Goal: Task Accomplishment & Management: Complete application form

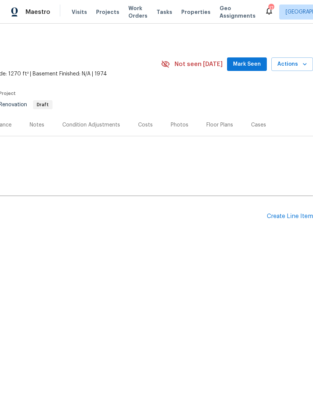
scroll to position [0, 111]
click at [292, 214] on div "Create Line Item" at bounding box center [290, 216] width 46 height 7
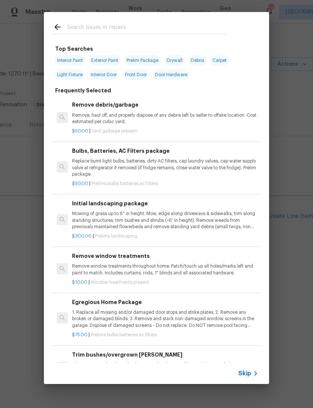
click at [108, 20] on div at bounding box center [139, 27] width 191 height 30
click at [91, 29] on input "text" at bounding box center [146, 28] width 159 height 11
type input "Pool"
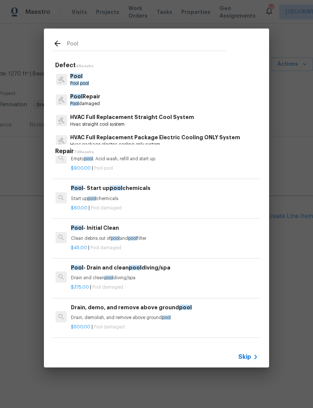
scroll to position [256, 1]
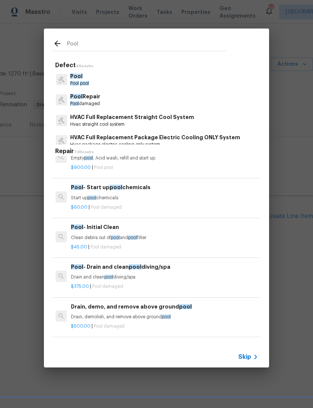
click at [121, 187] on h6 "Pool - Start up pool chemicals" at bounding box center [164, 187] width 186 height 8
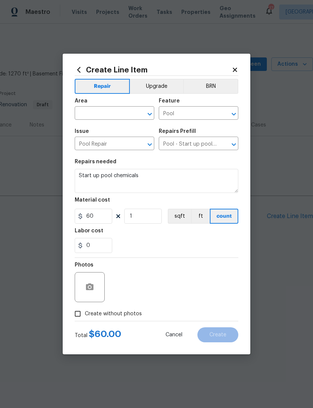
click at [87, 208] on figure "Material cost 60 1 sqft ft count" at bounding box center [157, 210] width 164 height 26
click at [87, 215] on input "60" at bounding box center [94, 216] width 38 height 15
click at [105, 215] on input "60" at bounding box center [94, 216] width 38 height 15
type input "300"
click at [111, 108] on input "text" at bounding box center [104, 114] width 59 height 12
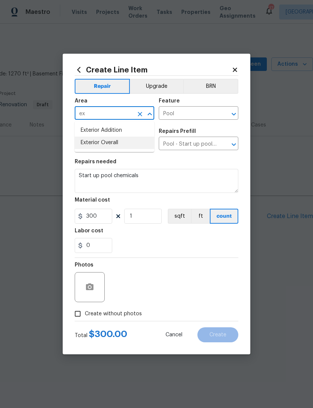
click at [85, 142] on li "Exterior Overall" at bounding box center [115, 143] width 80 height 12
type input "Exterior Overall"
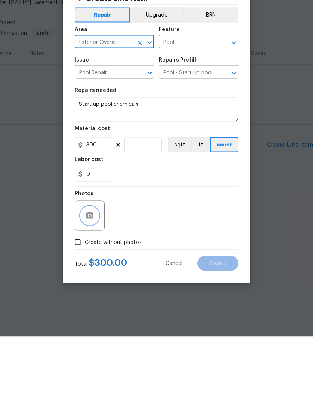
click at [89, 283] on icon "button" at bounding box center [90, 286] width 8 height 7
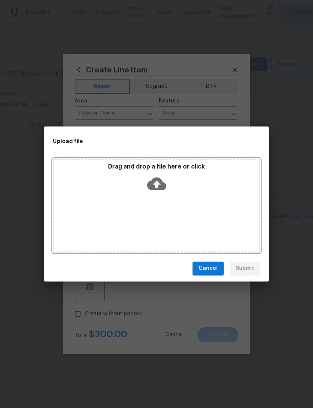
click at [158, 178] on icon at bounding box center [156, 183] width 19 height 13
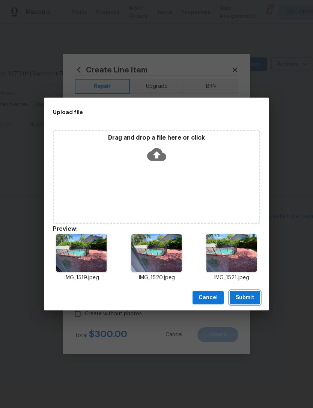
click at [255, 293] on button "Submit" at bounding box center [245, 298] width 30 height 14
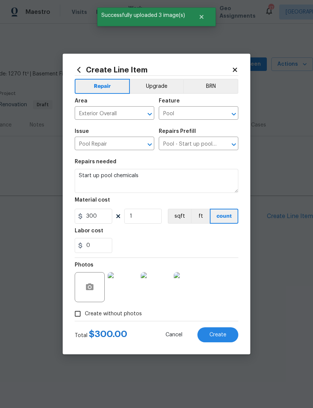
click at [224, 334] on span "Create" at bounding box center [217, 335] width 17 height 6
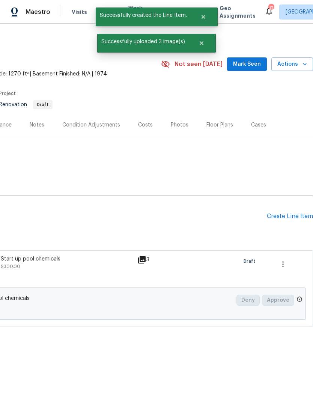
click at [294, 215] on div "Create Line Item" at bounding box center [290, 216] width 46 height 7
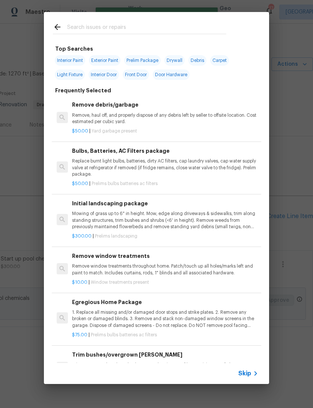
click at [89, 27] on input "text" at bounding box center [146, 28] width 159 height 11
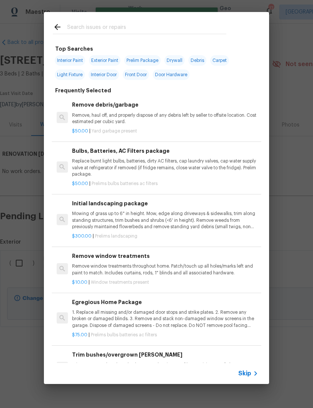
scroll to position [0, 111]
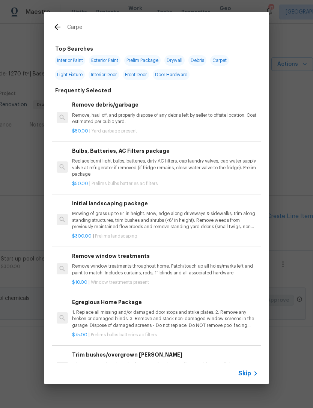
type input "Carpet"
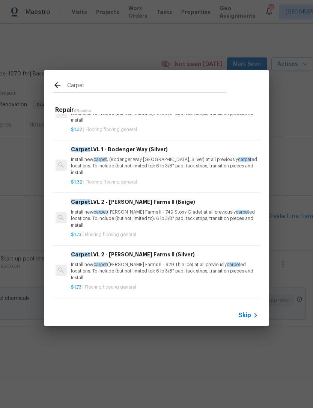
scroll to position [80, 1]
click at [155, 205] on div "Carpet LVL 2 - [PERSON_NAME] Farms II (Beige) Install new carpet ([PERSON_NAME]…" at bounding box center [164, 212] width 186 height 31
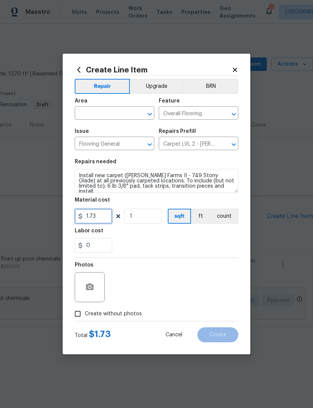
click at [105, 219] on input "1.73" at bounding box center [94, 216] width 38 height 15
type input "1100"
click at [126, 109] on input "text" at bounding box center [104, 114] width 59 height 12
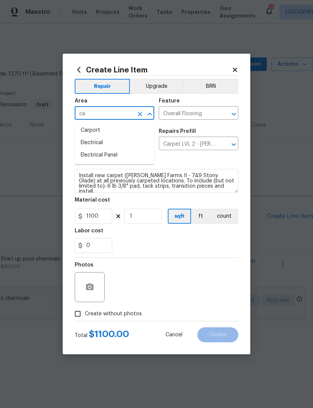
type input "c"
click at [117, 141] on li "Interior Overall" at bounding box center [115, 143] width 80 height 12
type input "Interior Overall"
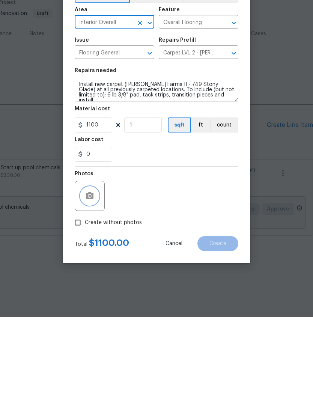
click at [86, 283] on icon "button" at bounding box center [90, 286] width 8 height 7
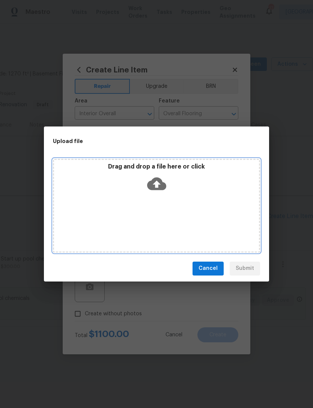
click at [158, 181] on icon at bounding box center [156, 183] width 19 height 13
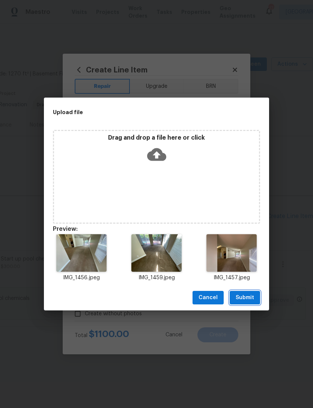
click at [255, 295] on button "Submit" at bounding box center [245, 298] width 30 height 14
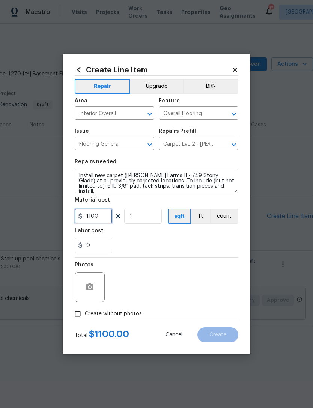
click at [103, 223] on input "1100" at bounding box center [94, 216] width 38 height 15
type input "1500"
click at [230, 242] on div "0" at bounding box center [157, 245] width 164 height 15
click at [225, 331] on button "Create" at bounding box center [217, 334] width 41 height 15
type input "0"
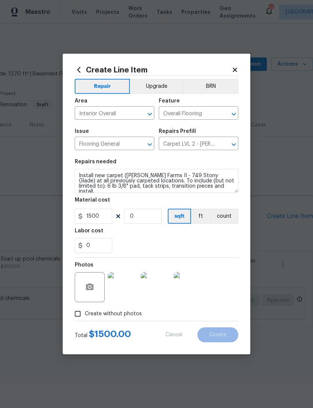
type input "0"
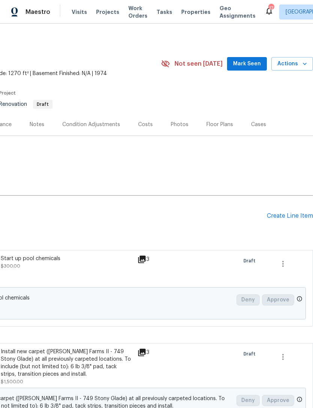
scroll to position [0, 111]
click at [285, 215] on div "Create Line Item" at bounding box center [290, 216] width 46 height 7
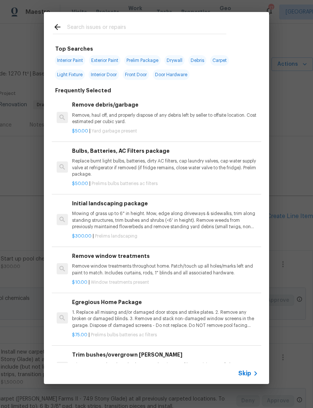
click at [98, 28] on input "text" at bounding box center [146, 28] width 159 height 11
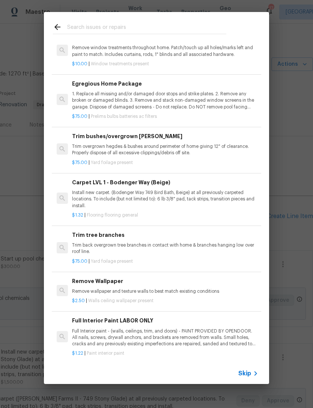
scroll to position [218, 0]
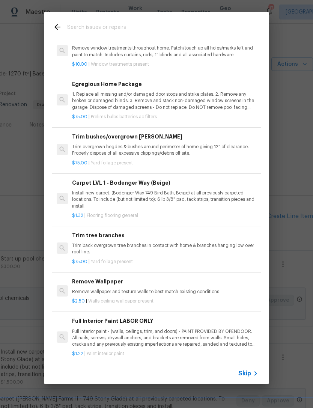
click at [257, 255] on div "$75.00 | Yard foilage present" at bounding box center [165, 259] width 186 height 9
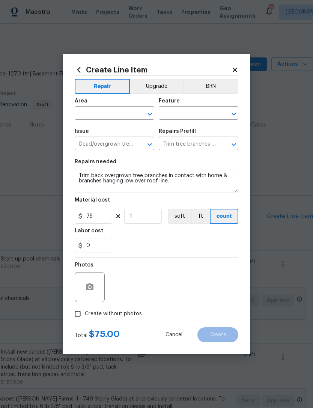
scroll to position [24, 0]
click at [244, 58] on div "Create Line Item Repair Upgrade BRN Area ​ Feature ​ Issue Dead/overgrown tree …" at bounding box center [157, 204] width 188 height 301
click at [240, 63] on div "Create Line Item Repair Upgrade BRN Area ​ Feature ​ Issue Dead/overgrown tree …" at bounding box center [157, 204] width 188 height 301
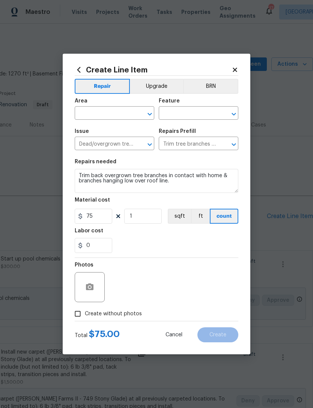
click at [235, 66] on icon at bounding box center [234, 69] width 7 height 7
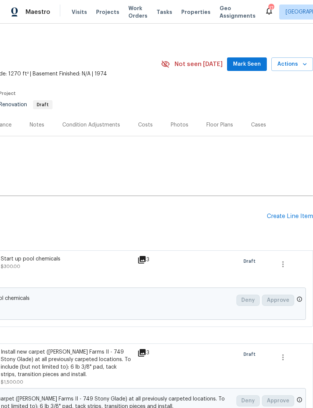
click at [289, 213] on div "Create Line Item" at bounding box center [290, 216] width 46 height 7
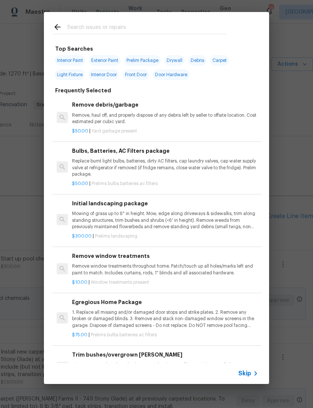
click at [254, 371] on icon at bounding box center [255, 373] width 9 height 9
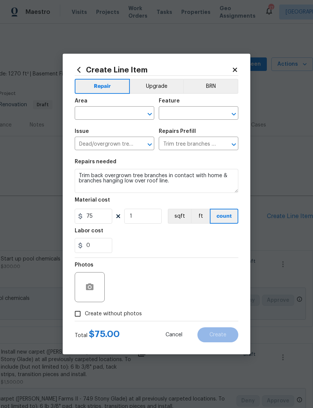
click at [237, 68] on icon at bounding box center [234, 69] width 7 height 7
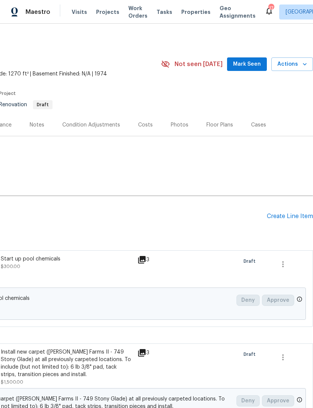
click at [286, 213] on div "Create Line Item" at bounding box center [290, 216] width 46 height 7
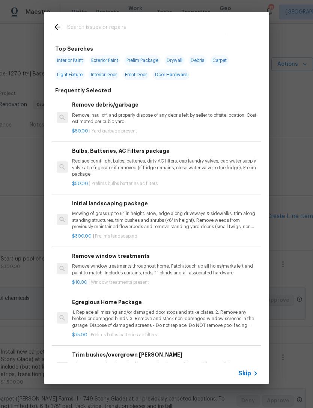
click at [251, 376] on span "Skip" at bounding box center [244, 374] width 13 height 8
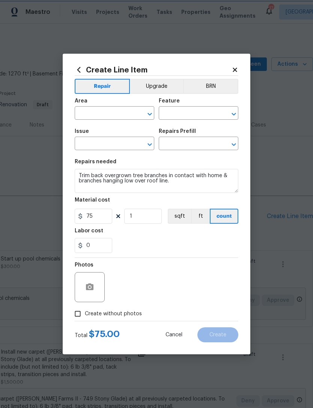
type input "Dead/overgrown tree or foliage"
type input "Trim tree branches $75.00"
click at [239, 62] on div "Create Line Item Repair Upgrade BRN Area ​ Feature ​ Issue Dead/overgrown tree …" at bounding box center [157, 204] width 188 height 301
click at [241, 65] on div "Create Line Item Repair Upgrade BRN Area ​ Feature ​ Issue Dead/overgrown tree …" at bounding box center [157, 204] width 188 height 301
click at [240, 66] on div "Create Line Item Repair Upgrade BRN Area ​ Feature ​ Issue Dead/overgrown tree …" at bounding box center [157, 204] width 188 height 301
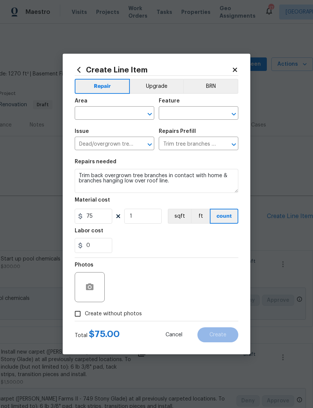
click at [240, 66] on div "Create Line Item Repair Upgrade BRN Area ​ Feature ​ Issue Dead/overgrown tree …" at bounding box center [157, 204] width 188 height 301
click at [235, 67] on icon at bounding box center [234, 69] width 7 height 7
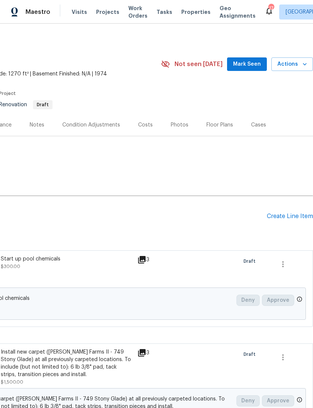
scroll to position [0, 111]
click at [288, 213] on div "Create Line Item" at bounding box center [290, 216] width 46 height 7
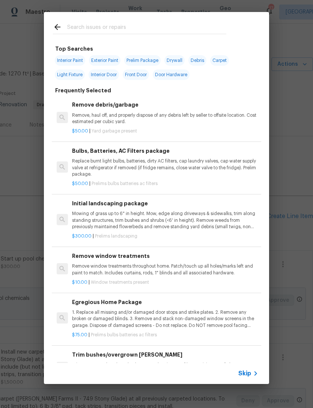
click at [256, 370] on icon at bounding box center [255, 373] width 9 height 9
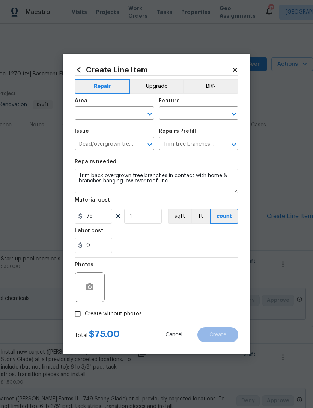
click at [153, 110] on icon "Open" at bounding box center [149, 114] width 9 height 9
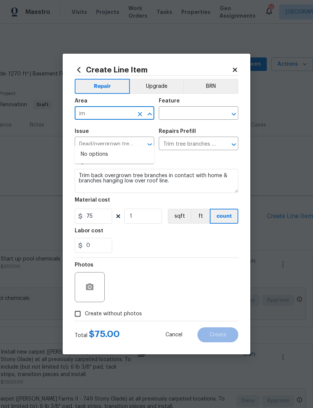
type input "i"
click at [126, 161] on li "Interior Overall" at bounding box center [115, 167] width 80 height 12
type input "Interior Overall"
click at [201, 111] on input "text" at bounding box center [188, 114] width 59 height 12
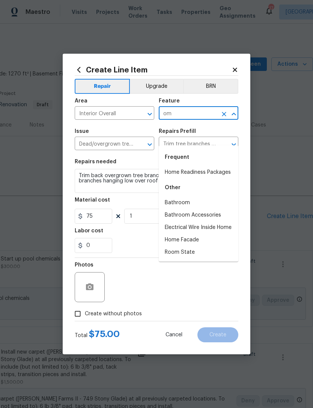
type input "o"
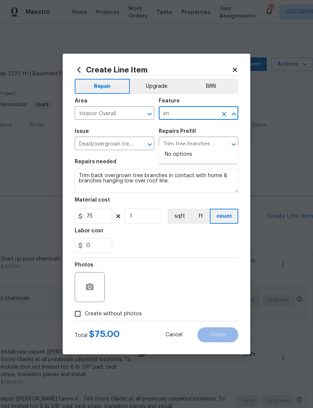
type input "i"
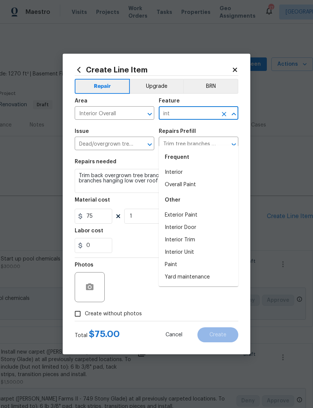
click at [188, 166] on li "Interior" at bounding box center [199, 172] width 80 height 12
type input "Interior"
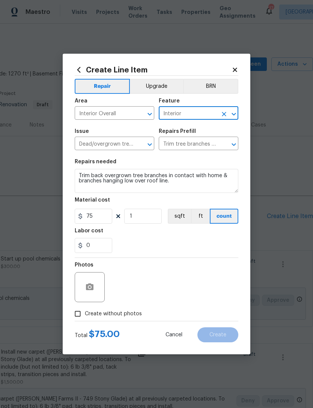
click at [144, 147] on button "Clear" at bounding box center [140, 144] width 11 height 11
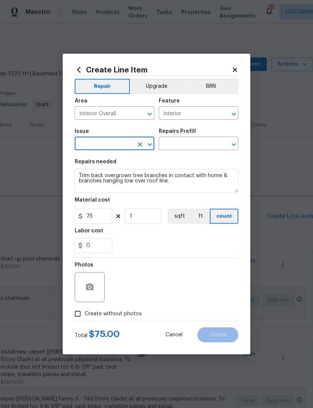
click at [114, 142] on input "text" at bounding box center [104, 144] width 59 height 12
click at [84, 210] on li "Tile and Grout" at bounding box center [115, 216] width 80 height 12
type input "Tile and Grout"
click at [193, 146] on input "text" at bounding box center [188, 144] width 59 height 12
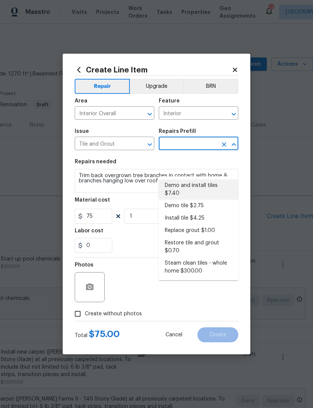
click at [213, 179] on li "Demo and install tiles $7.40" at bounding box center [199, 189] width 80 height 20
type input "Demo and install tiles $7.40"
type input "Overall Flooring"
type textarea "Demo damaged tile and trowel thinset. Install tile flooring, float (level), and…"
type input "Demo and install tiles $7.40"
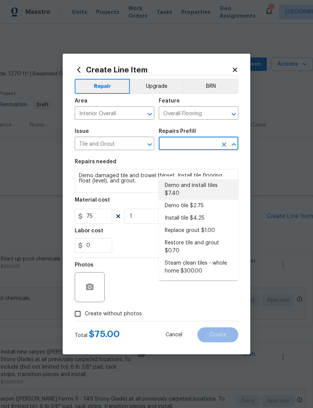
type input "7.4"
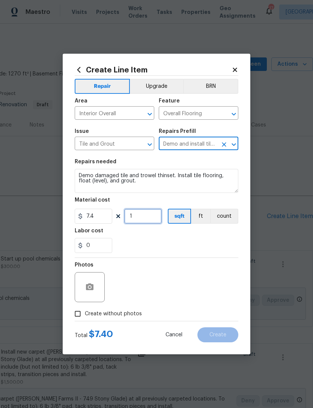
click at [150, 216] on input "1" at bounding box center [143, 216] width 38 height 15
type input "0"
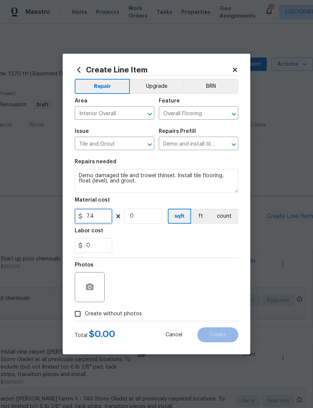
click at [99, 221] on input "7.4" at bounding box center [94, 216] width 38 height 15
type input "850"
click at [152, 221] on input "0" at bounding box center [143, 216] width 38 height 15
type input "1"
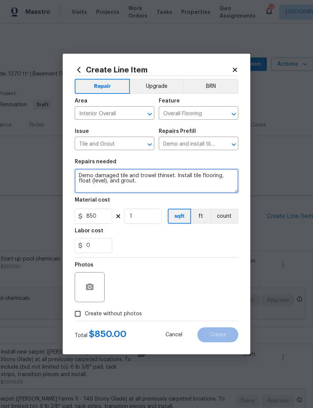
click at [144, 186] on textarea "Demo damaged tile and trowel thinset. Install tile flooring, float (level), and…" at bounding box center [157, 181] width 164 height 24
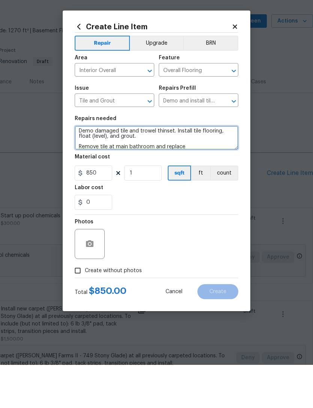
type textarea "Demo damaged tile and trowel thinset. Install tile flooring, float (level), and…"
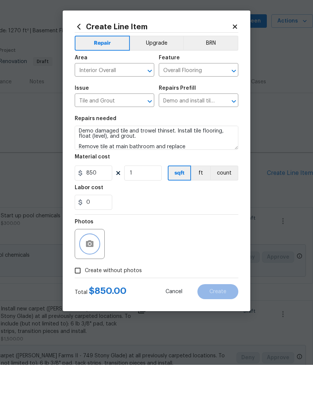
click at [84, 278] on button "button" at bounding box center [90, 287] width 18 height 18
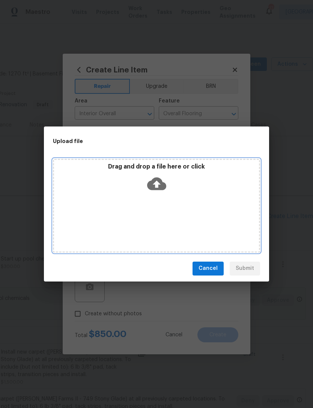
click at [160, 182] on icon at bounding box center [156, 183] width 19 height 13
click at [155, 184] on icon at bounding box center [156, 183] width 19 height 19
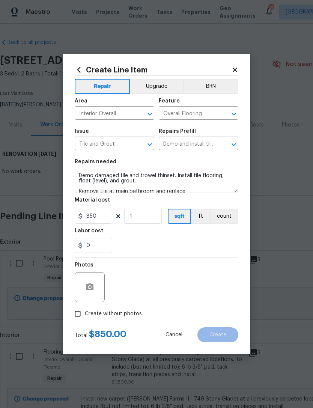
scroll to position [2, 0]
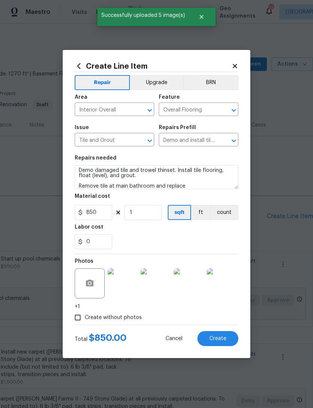
click at [227, 337] on button "Create" at bounding box center [217, 338] width 41 height 15
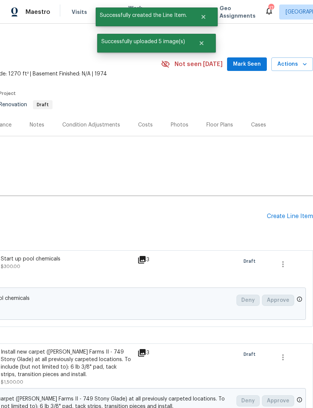
click at [296, 213] on div "Create Line Item" at bounding box center [290, 216] width 46 height 7
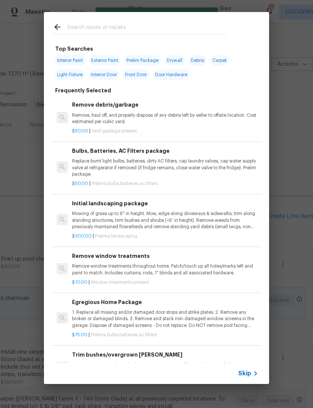
click at [88, 32] on input "text" at bounding box center [146, 28] width 159 height 11
type input "Refimi"
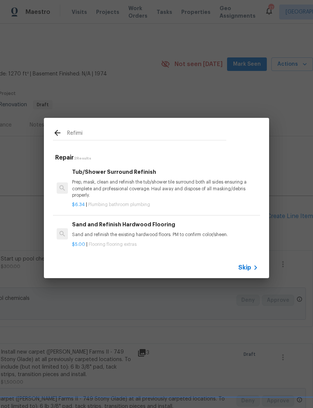
click at [78, 183] on p "Prep, mask, clean and refinish the tub/shower tile surround both all sides ensu…" at bounding box center [165, 188] width 186 height 19
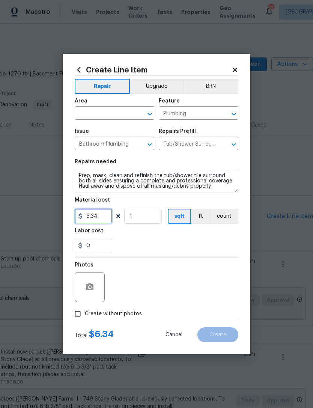
click at [104, 217] on input "6.34" at bounding box center [94, 216] width 38 height 15
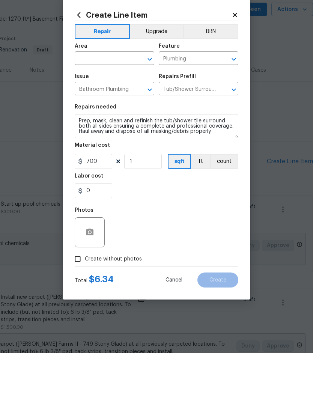
click at [75, 272] on div at bounding box center [90, 287] width 30 height 30
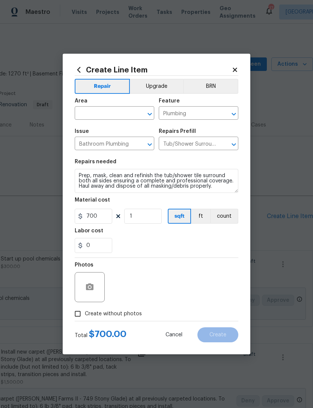
click at [98, 280] on div at bounding box center [90, 287] width 30 height 30
click at [93, 290] on icon "button" at bounding box center [90, 286] width 8 height 7
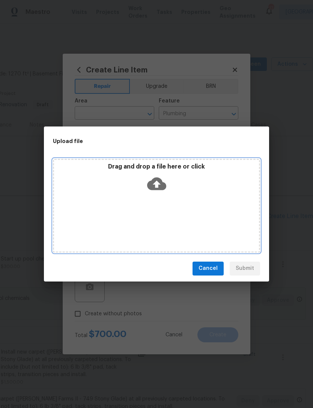
click at [161, 182] on icon at bounding box center [156, 183] width 19 height 13
click at [160, 185] on icon at bounding box center [156, 183] width 19 height 13
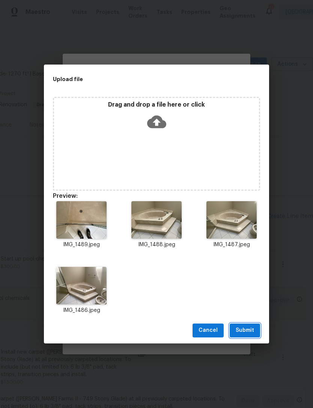
click at [252, 327] on span "Submit" at bounding box center [245, 330] width 18 height 9
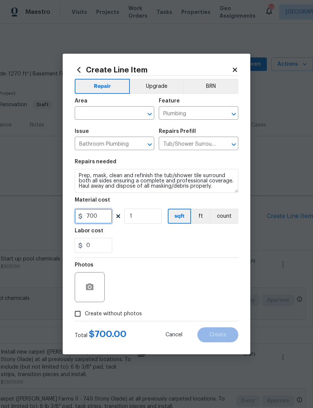
click at [107, 219] on input "700" at bounding box center [94, 216] width 38 height 15
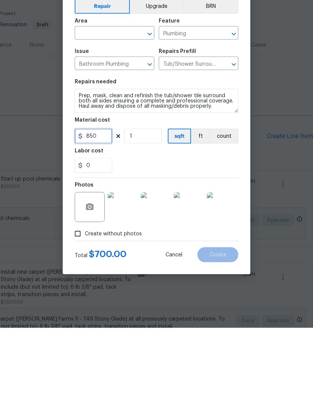
type input "850"
click at [220, 228] on div "Labor cost" at bounding box center [157, 233] width 164 height 10
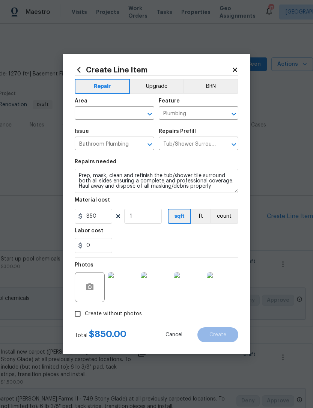
click at [223, 242] on div "0" at bounding box center [157, 245] width 164 height 15
click at [182, 245] on div "0" at bounding box center [157, 245] width 164 height 15
click at [111, 112] on input "text" at bounding box center [104, 114] width 59 height 12
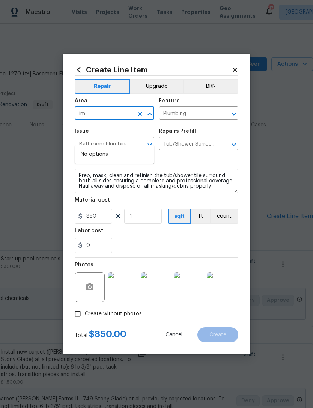
type input "i"
click at [115, 161] on li "Interior Overall" at bounding box center [115, 167] width 80 height 12
type input "Interior Overall"
click at [203, 109] on input "Plumbing" at bounding box center [188, 114] width 59 height 12
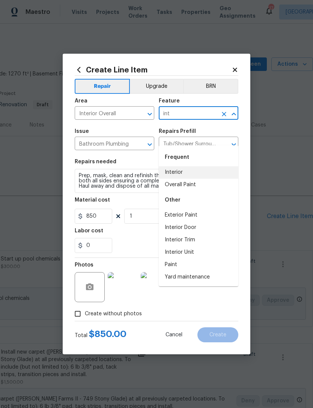
click at [182, 166] on li "Interior" at bounding box center [199, 172] width 80 height 12
type input "Interior"
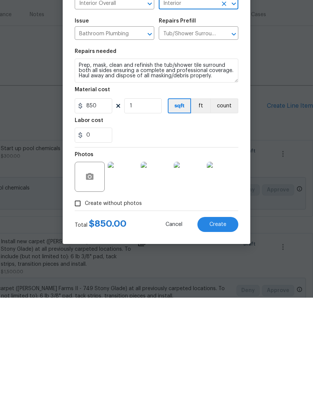
click at [228, 327] on button "Create" at bounding box center [217, 334] width 41 height 15
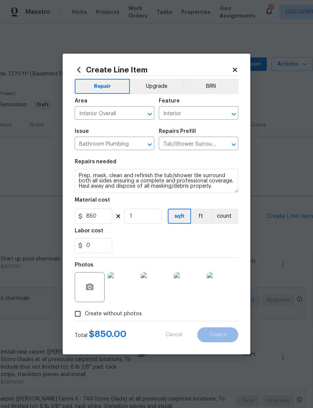
type input "0"
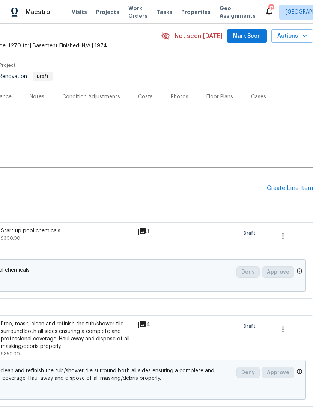
scroll to position [26, 111]
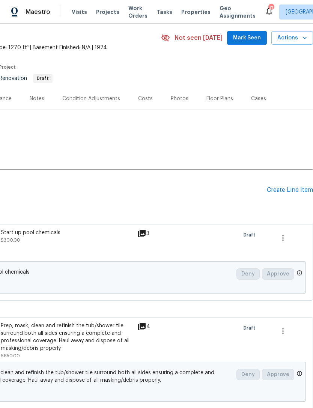
click at [290, 189] on div "Create Line Item" at bounding box center [290, 189] width 46 height 7
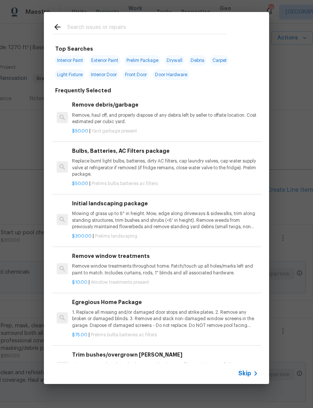
click at [90, 27] on input "text" at bounding box center [146, 28] width 159 height 11
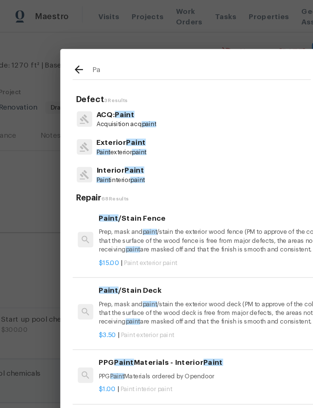
type input "P"
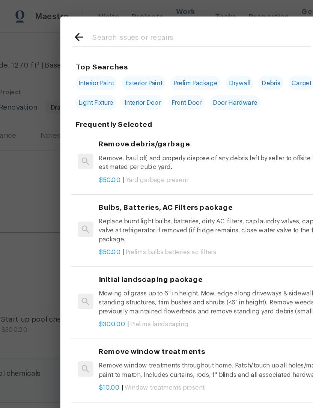
type input "V"
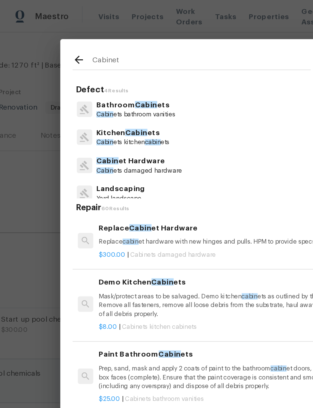
type input "Cabinet"
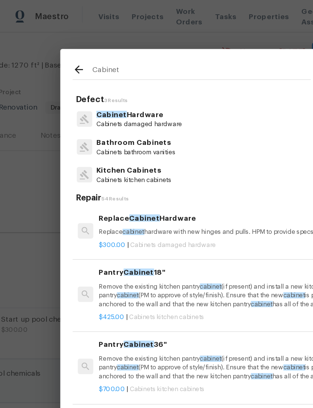
click at [101, 131] on p "Cabinets kitchen cabinets" at bounding box center [97, 131] width 54 height 6
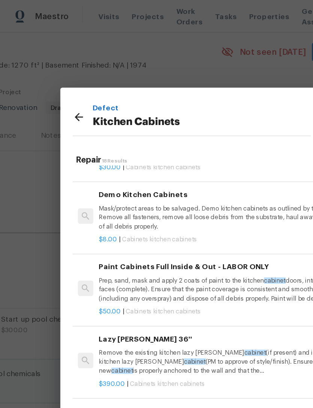
scroll to position [613, 0]
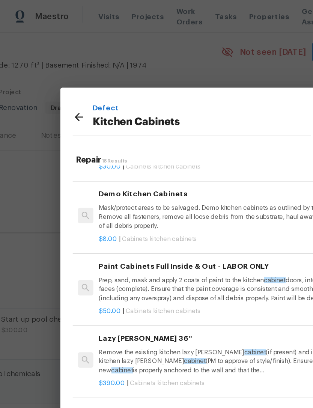
click at [189, 210] on p "Prep, sand, mask and apply 2 coats of paint to the kitchen cabinet doors, inter…" at bounding box center [165, 210] width 186 height 19
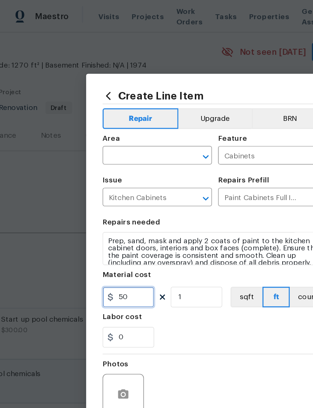
click at [105, 220] on input "50" at bounding box center [94, 216] width 38 height 15
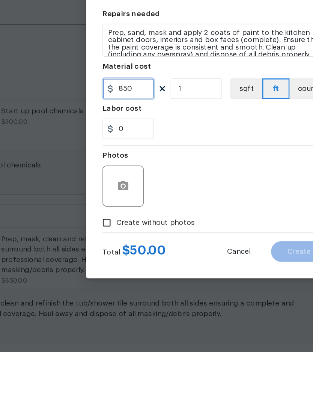
type input "850"
click at [95, 278] on button "button" at bounding box center [90, 287] width 18 height 18
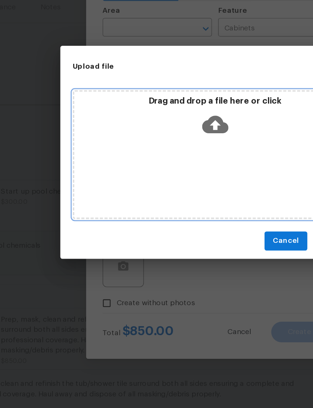
click at [155, 174] on icon at bounding box center [156, 183] width 19 height 19
click at [161, 177] on icon at bounding box center [156, 183] width 19 height 13
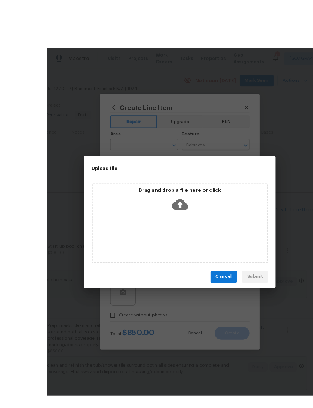
scroll to position [24, 0]
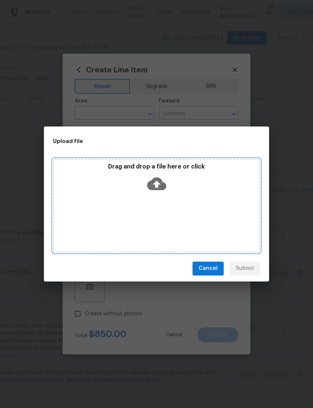
click at [157, 179] on icon at bounding box center [156, 183] width 19 height 13
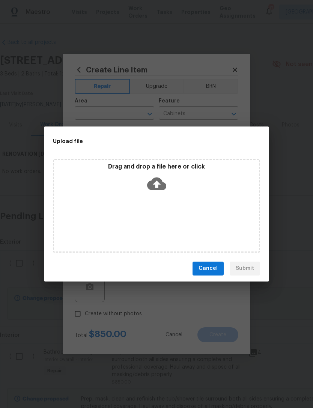
scroll to position [26, 111]
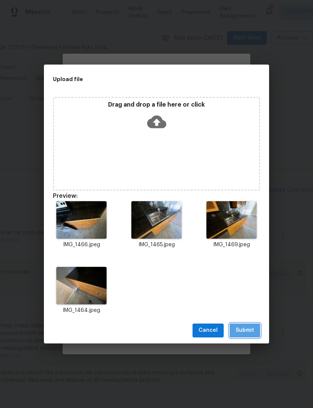
click at [252, 331] on span "Submit" at bounding box center [245, 330] width 18 height 9
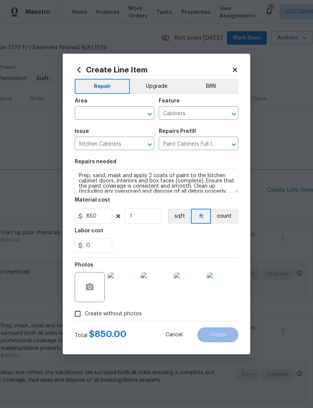
click at [208, 249] on div "0" at bounding box center [157, 245] width 164 height 15
click at [83, 110] on input "text" at bounding box center [104, 114] width 59 height 12
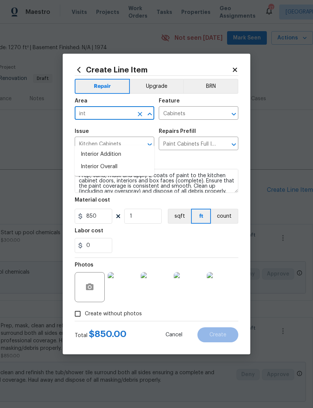
type input "int"
click at [208, 246] on div "0" at bounding box center [157, 245] width 164 height 15
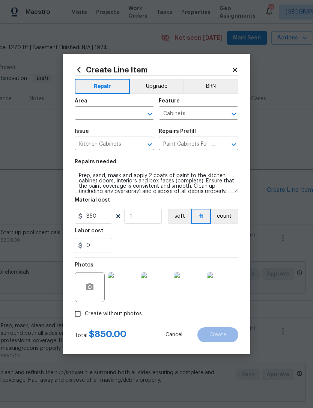
click at [84, 114] on input "text" at bounding box center [104, 114] width 59 height 12
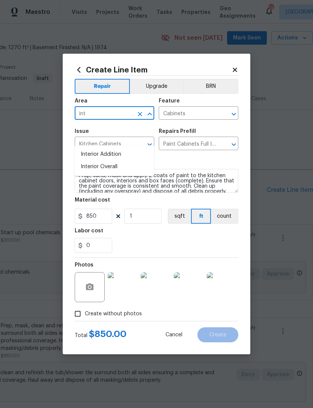
click at [91, 161] on li "Interior Overall" at bounding box center [115, 167] width 80 height 12
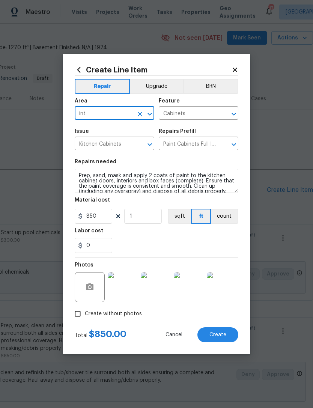
type input "Interior Overall"
click at [232, 255] on section "Repairs needed Prep, sand, mask and apply 2 coats of paint to the kitchen cabin…" at bounding box center [157, 206] width 164 height 103
click at [222, 338] on span "Create" at bounding box center [217, 335] width 17 height 6
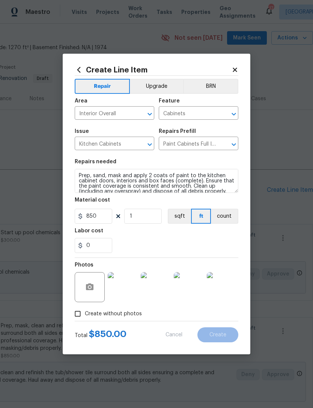
type input "0"
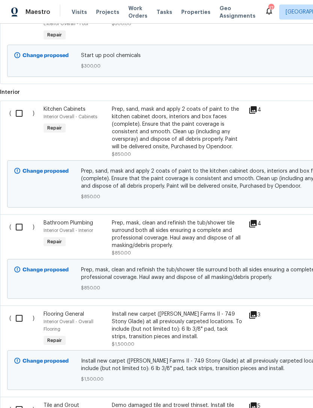
scroll to position [243, 0]
click at [196, 274] on span "Prep, mask, clean and refinish the tub/shower tile surround both all sides ensu…" at bounding box center [212, 273] width 262 height 15
click at [200, 239] on div "Prep, mask, clean and refinish the tub/shower tile surround both all sides ensu…" at bounding box center [178, 234] width 132 height 30
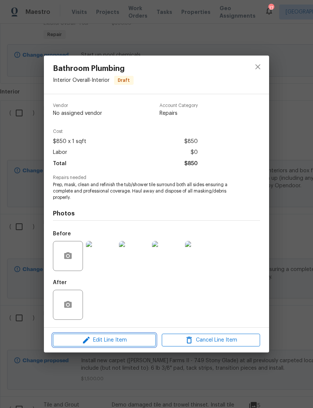
click at [129, 342] on span "Edit Line Item" at bounding box center [104, 339] width 98 height 9
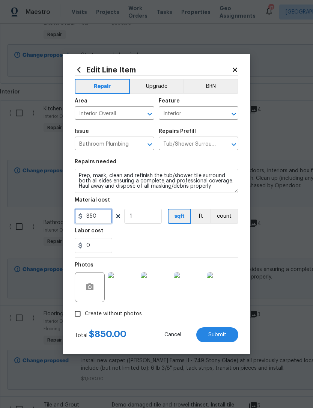
click at [106, 219] on input "850" at bounding box center [94, 216] width 38 height 15
type input "1150"
click at [198, 252] on div "0" at bounding box center [157, 245] width 164 height 15
click at [219, 248] on div "0" at bounding box center [157, 245] width 164 height 15
click at [228, 334] on button "Submit" at bounding box center [217, 334] width 42 height 15
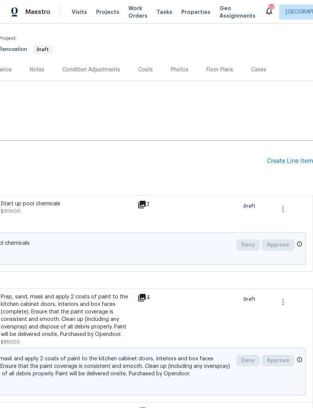
scroll to position [54, 111]
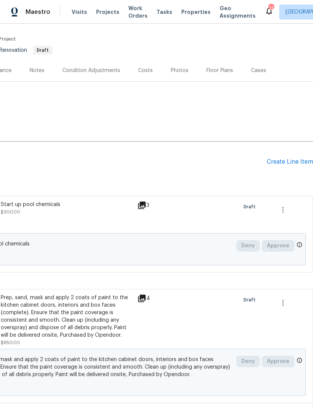
click at [289, 160] on div "Create Line Item" at bounding box center [290, 161] width 46 height 7
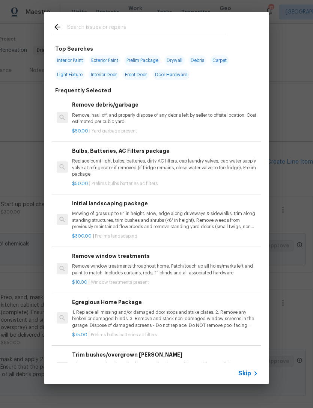
click at [96, 27] on input "text" at bounding box center [146, 28] width 159 height 11
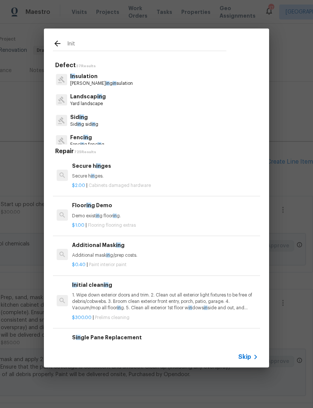
type input "Initi"
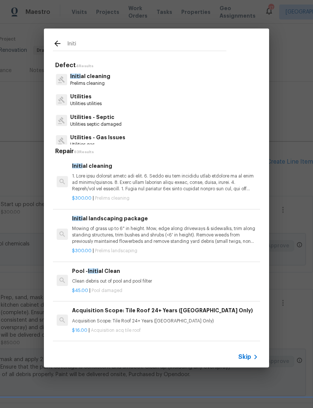
click at [102, 77] on p "Initi al cleaning" at bounding box center [90, 76] width 40 height 8
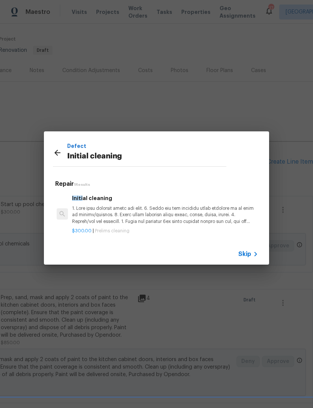
click at [175, 212] on p at bounding box center [165, 214] width 186 height 19
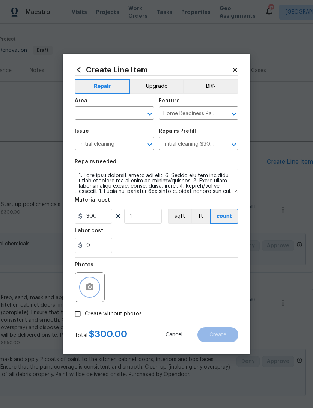
click at [94, 280] on button "button" at bounding box center [90, 287] width 18 height 18
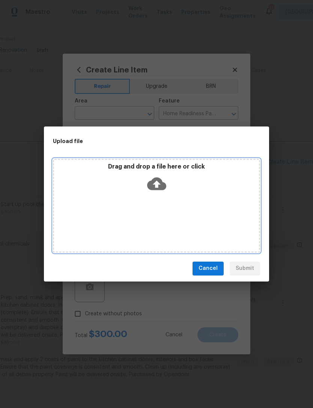
click at [164, 185] on icon at bounding box center [156, 183] width 19 height 13
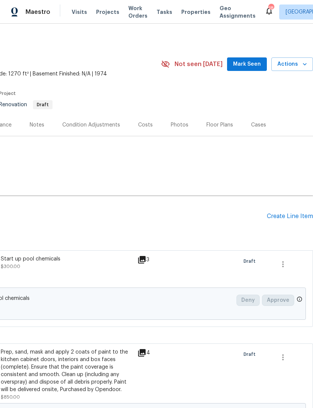
scroll to position [0, 111]
click at [292, 213] on div "Create Line Item" at bounding box center [290, 216] width 46 height 7
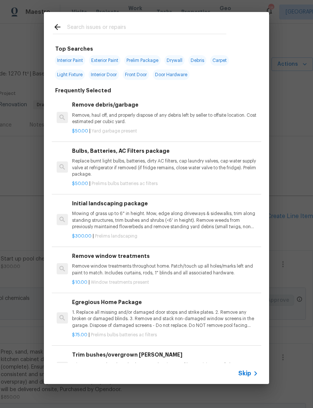
click at [81, 28] on input "text" at bounding box center [146, 28] width 159 height 11
type input "Ini"
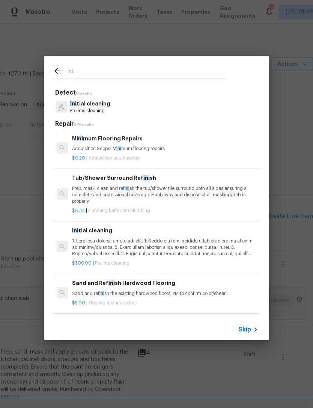
click at [86, 104] on p "Ini tial cleaning" at bounding box center [90, 104] width 40 height 8
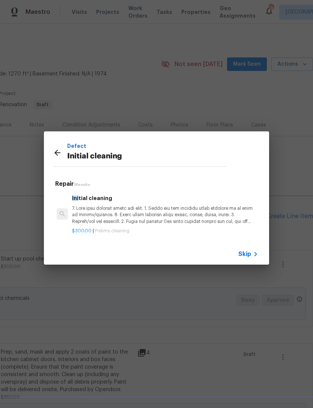
click at [78, 199] on span "Ini" at bounding box center [75, 197] width 6 height 5
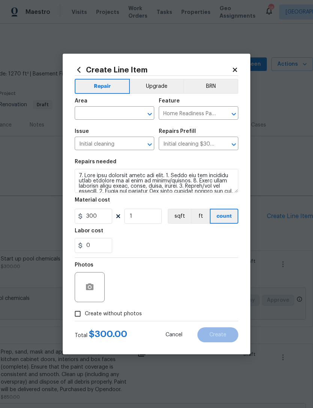
click at [86, 117] on input "text" at bounding box center [104, 114] width 59 height 12
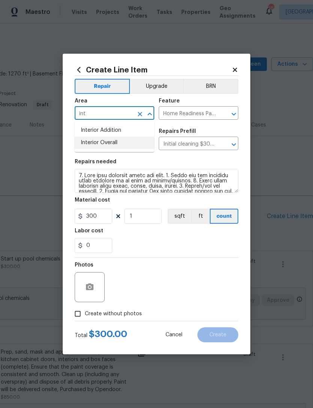
click at [89, 146] on li "Interior Overall" at bounding box center [115, 143] width 80 height 12
type input "Interior Overall"
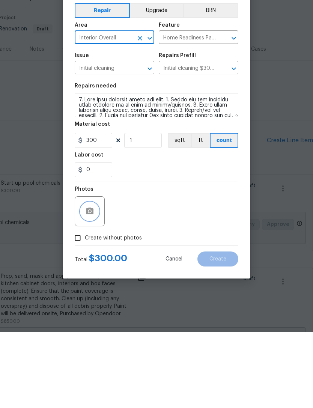
click at [87, 283] on icon "button" at bounding box center [90, 286] width 8 height 7
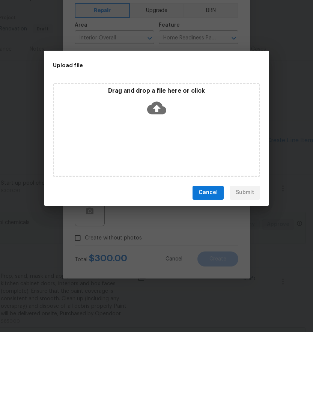
scroll to position [24, 0]
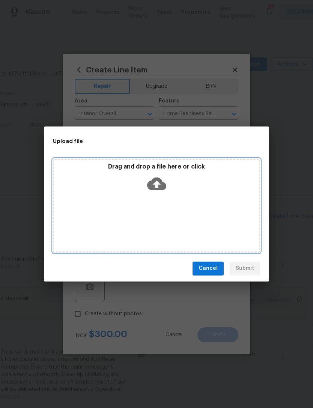
click at [162, 177] on icon at bounding box center [156, 183] width 19 height 19
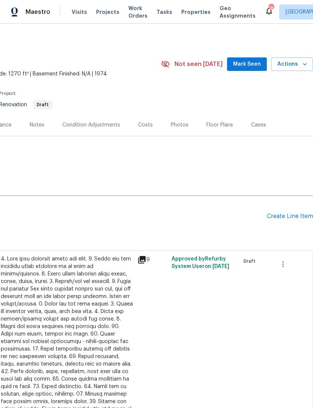
scroll to position [0, 111]
click at [287, 261] on icon "button" at bounding box center [282, 264] width 9 height 9
click at [295, 264] on li "Cancel" at bounding box center [288, 264] width 29 height 12
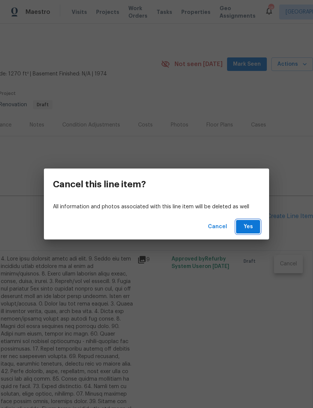
click at [244, 226] on span "Yes" at bounding box center [248, 226] width 12 height 9
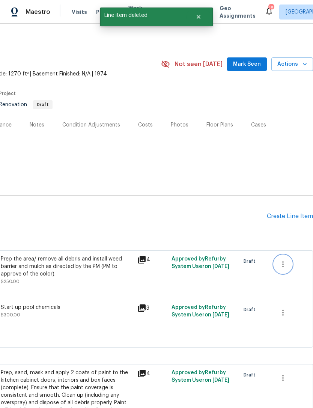
click at [282, 264] on icon "button" at bounding box center [282, 264] width 9 height 9
click at [291, 264] on li "Cancel" at bounding box center [288, 264] width 29 height 12
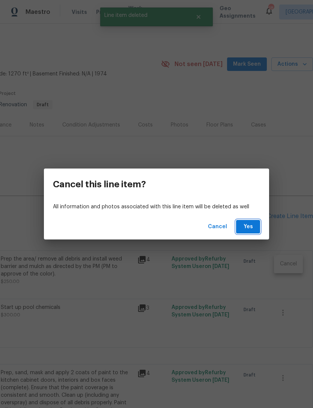
click at [251, 224] on span "Yes" at bounding box center [248, 226] width 12 height 9
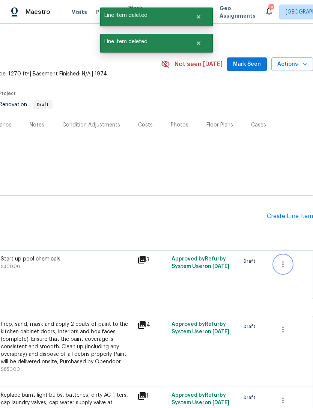
click at [282, 264] on icon "button" at bounding box center [282, 264] width 9 height 9
click at [283, 264] on li "Cancel" at bounding box center [288, 264] width 29 height 12
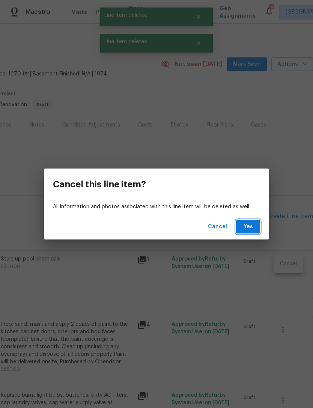
click at [249, 224] on span "Yes" at bounding box center [248, 226] width 12 height 9
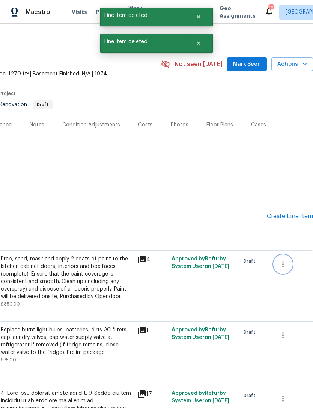
click at [287, 260] on icon "button" at bounding box center [282, 264] width 9 height 9
click at [284, 261] on li "Cancel" at bounding box center [288, 264] width 29 height 12
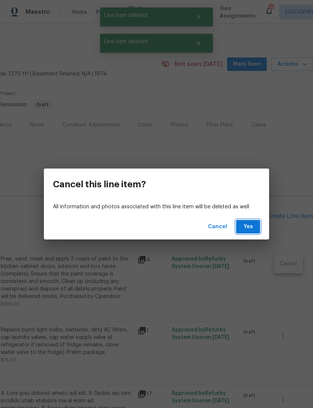
click at [254, 222] on button "Yes" at bounding box center [248, 227] width 24 height 14
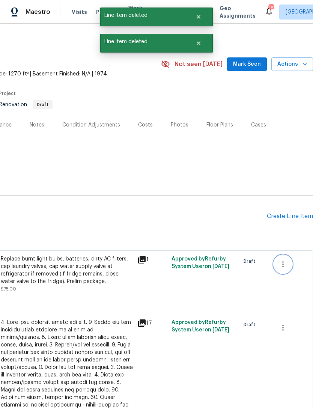
click at [286, 264] on icon "button" at bounding box center [282, 264] width 9 height 9
click at [287, 266] on li "Cancel" at bounding box center [288, 264] width 29 height 12
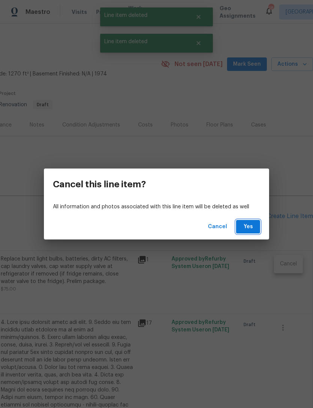
click at [254, 226] on button "Yes" at bounding box center [248, 227] width 24 height 14
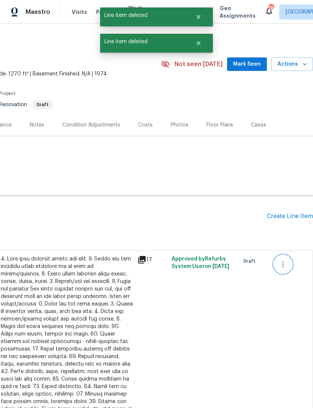
click at [285, 263] on icon "button" at bounding box center [282, 264] width 9 height 9
click at [288, 264] on li "Cancel" at bounding box center [288, 264] width 29 height 12
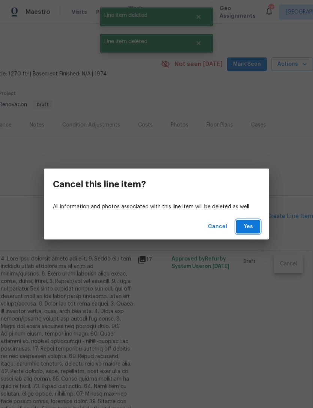
click at [252, 223] on span "Yes" at bounding box center [248, 226] width 12 height 9
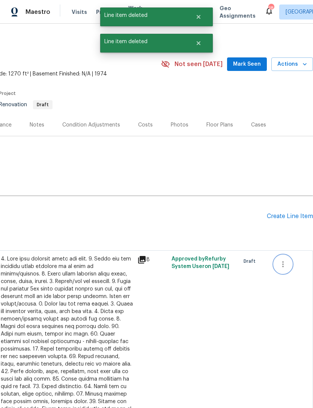
click at [283, 260] on icon "button" at bounding box center [282, 264] width 9 height 9
click at [289, 264] on li "Cancel" at bounding box center [288, 264] width 29 height 12
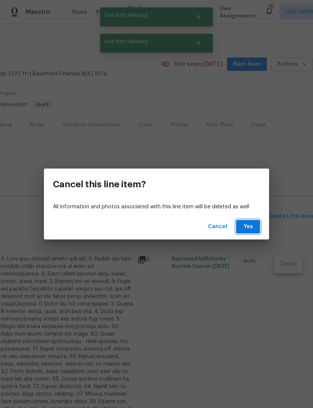
click at [255, 224] on button "Yes" at bounding box center [248, 227] width 24 height 14
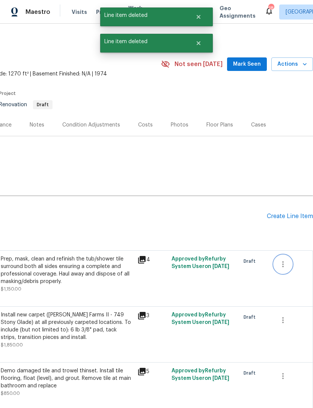
click at [284, 270] on button "button" at bounding box center [283, 264] width 18 height 18
click at [293, 265] on li "Cancel" at bounding box center [288, 264] width 29 height 12
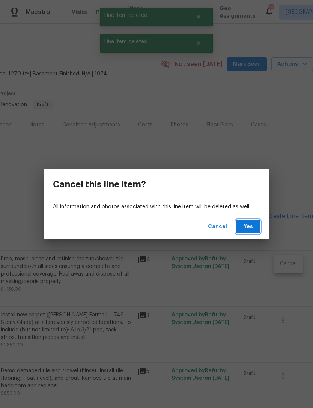
click at [252, 227] on span "Yes" at bounding box center [248, 226] width 12 height 9
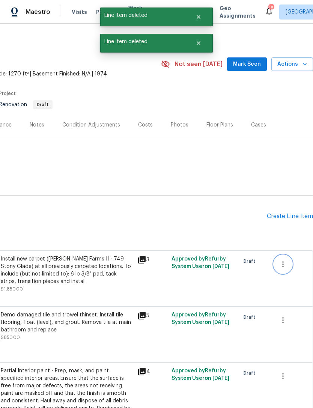
click at [286, 263] on icon "button" at bounding box center [282, 264] width 9 height 9
click at [292, 263] on li "Cancel" at bounding box center [288, 264] width 29 height 12
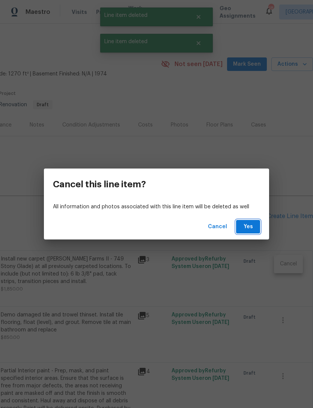
click at [251, 230] on span "Yes" at bounding box center [248, 226] width 12 height 9
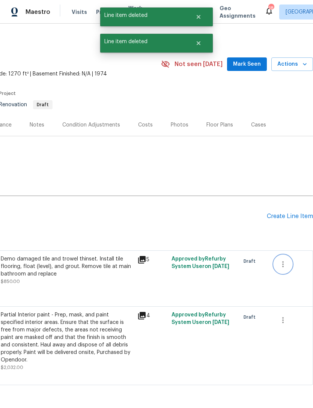
click at [281, 261] on icon "button" at bounding box center [282, 264] width 9 height 9
click at [290, 265] on li "Cancel" at bounding box center [288, 264] width 29 height 12
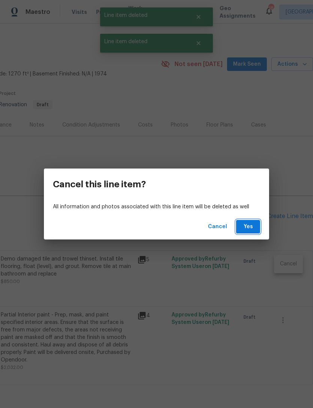
click at [249, 226] on span "Yes" at bounding box center [248, 226] width 12 height 9
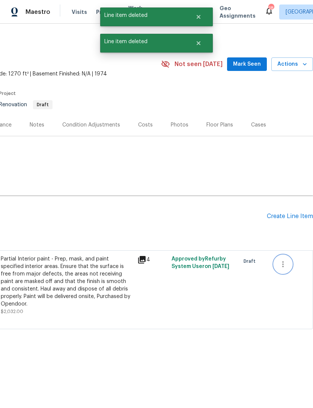
click at [290, 264] on button "button" at bounding box center [283, 264] width 18 height 18
click at [292, 265] on li "Cancel" at bounding box center [288, 264] width 29 height 12
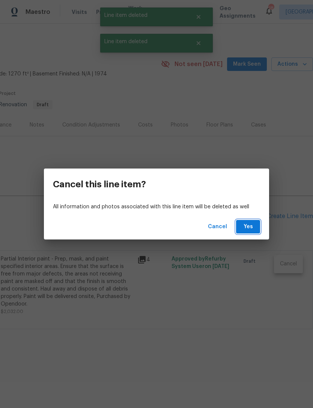
click at [254, 222] on span "Yes" at bounding box center [248, 226] width 12 height 9
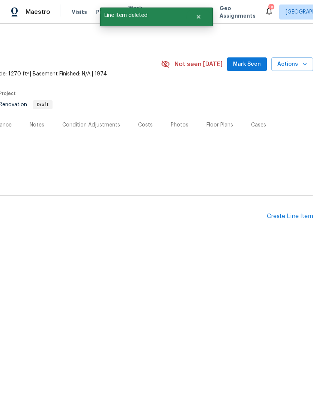
click at [284, 216] on div "Create Line Item" at bounding box center [290, 216] width 46 height 7
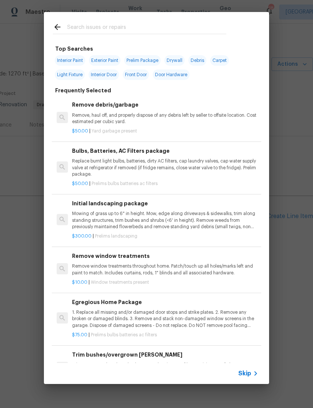
click at [253, 371] on icon at bounding box center [255, 373] width 9 height 9
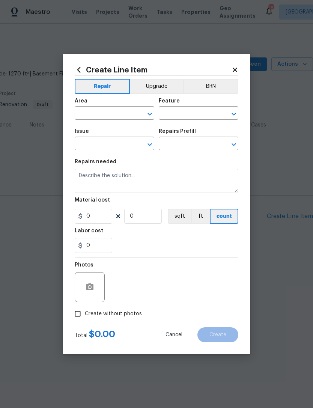
click at [85, 116] on input "text" at bounding box center [104, 114] width 59 height 12
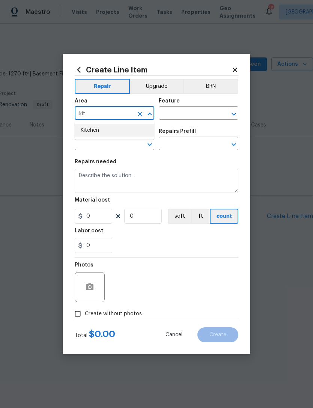
click at [105, 131] on li "Kitchen" at bounding box center [115, 130] width 80 height 12
type input "Kitchen"
click at [194, 113] on input "text" at bounding box center [188, 114] width 59 height 12
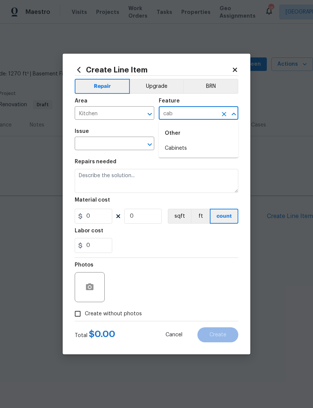
click at [191, 146] on li "Cabinets" at bounding box center [199, 148] width 80 height 12
type input "Cabinets"
click at [105, 149] on input "text" at bounding box center [104, 144] width 59 height 12
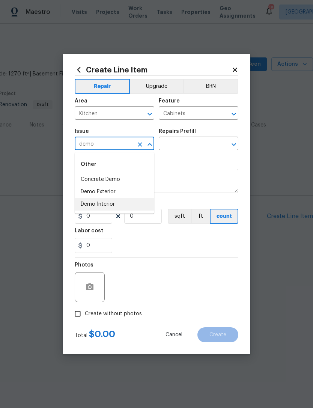
click at [115, 204] on li "Demo Interior" at bounding box center [115, 204] width 80 height 12
type input "Demo Interior"
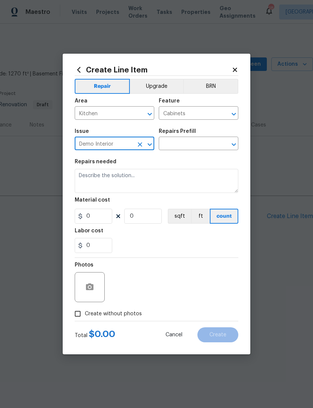
click at [201, 143] on input "text" at bounding box center [188, 144] width 59 height 12
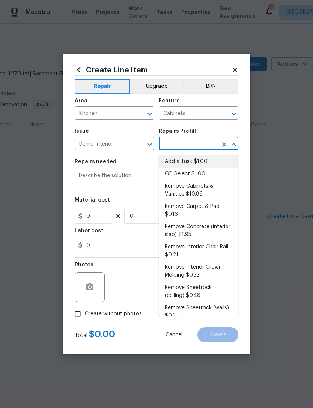
click at [197, 161] on li "Add a Task $1.00" at bounding box center [199, 161] width 80 height 12
type input "Add a Task $1.00"
type input "Demolition"
type textarea "HPM to detail"
type input "1"
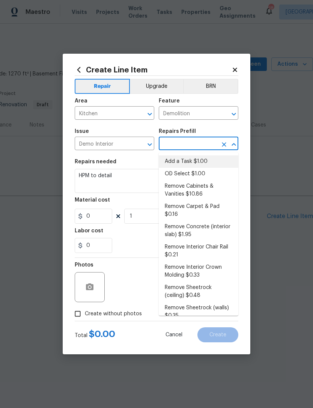
type input "Add a Task $1.00"
type input "1"
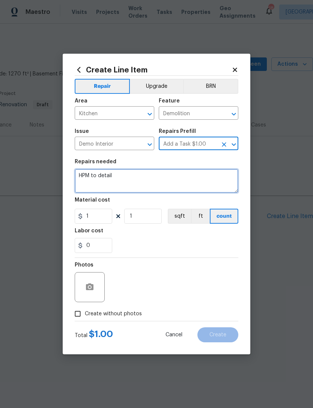
click at [141, 177] on textarea "HPM to detail" at bounding box center [157, 181] width 164 height 24
type textarea "H"
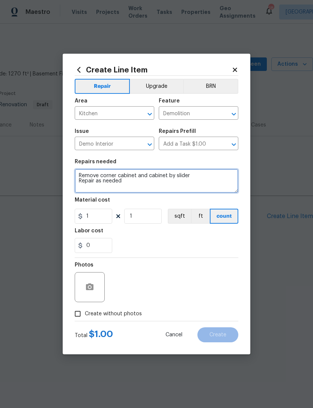
type textarea "Remove corner cabinet and cabinet by slider Repair as needed"
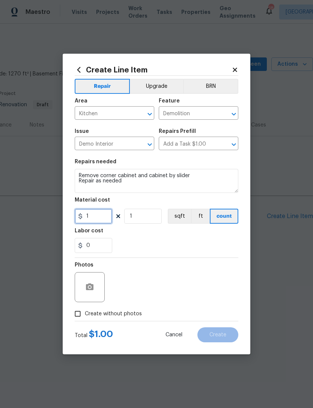
click at [108, 218] on input "1" at bounding box center [94, 216] width 38 height 15
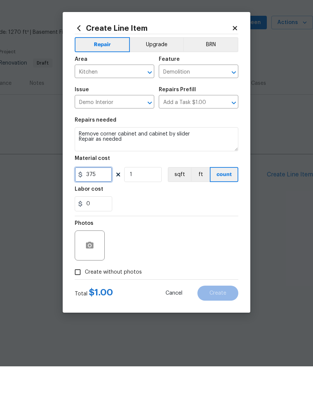
type input "375"
click at [91, 283] on icon "button" at bounding box center [89, 287] width 9 height 9
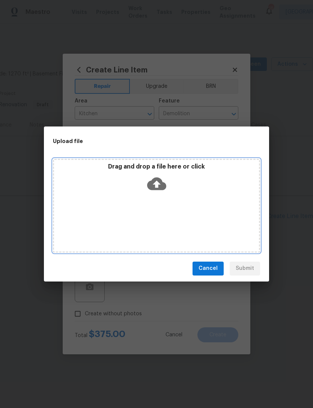
click at [158, 182] on icon at bounding box center [156, 183] width 19 height 13
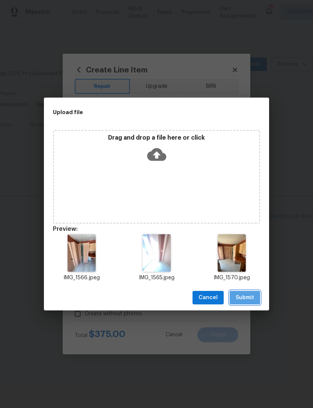
click at [250, 298] on span "Submit" at bounding box center [245, 297] width 18 height 9
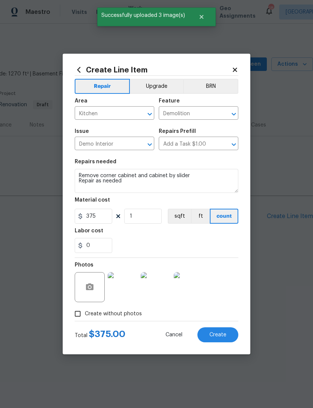
click at [222, 336] on span "Create" at bounding box center [217, 335] width 17 height 6
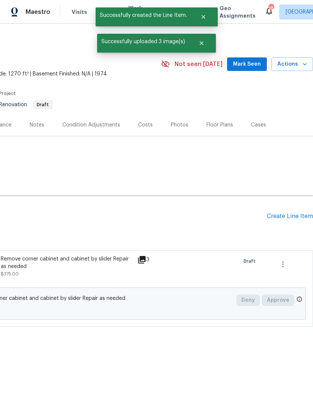
click at [296, 213] on div "Create Line Item" at bounding box center [290, 216] width 46 height 7
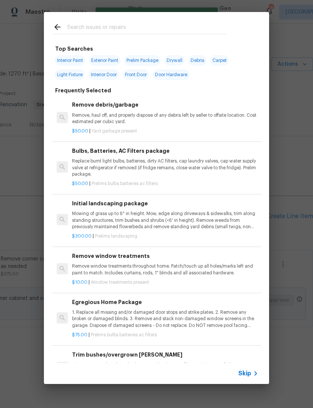
click at [85, 109] on div "Remove debris/garbage Remove, haul off, and properly dispose of any debris left…" at bounding box center [165, 113] width 186 height 24
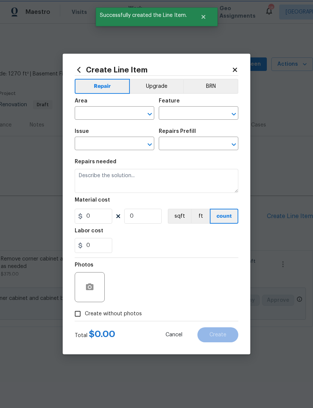
type input "Debris/garbage on site"
type input "Remove debris/garbage $50.00"
type textarea "Remove, haul off, and properly dispose of any debris left by seller to offsite …"
type input "50"
type input "1"
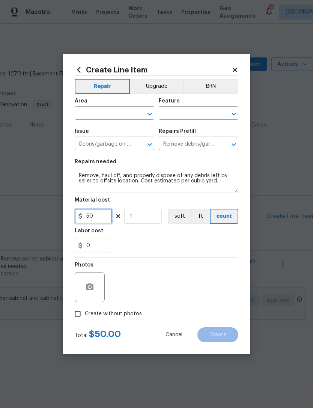
click at [97, 220] on input "50" at bounding box center [94, 216] width 38 height 15
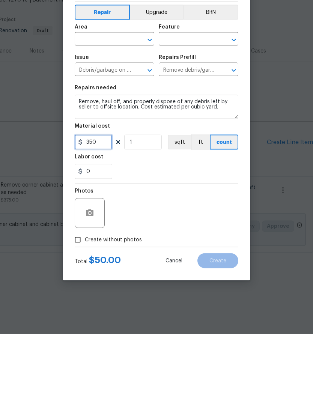
type input "350"
click at [110, 108] on input "text" at bounding box center [104, 114] width 59 height 12
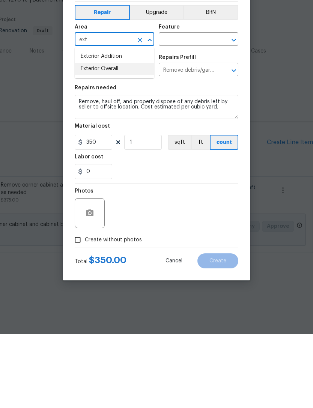
click at [114, 137] on li "Exterior Overall" at bounding box center [115, 143] width 80 height 12
type input "Exterior Overall"
click at [197, 108] on input "text" at bounding box center [188, 114] width 59 height 12
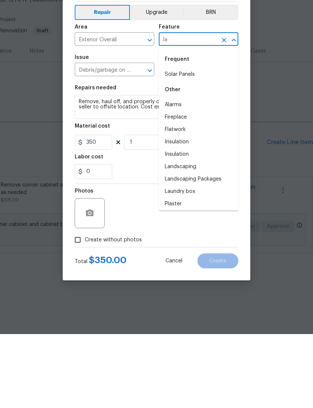
type input "l"
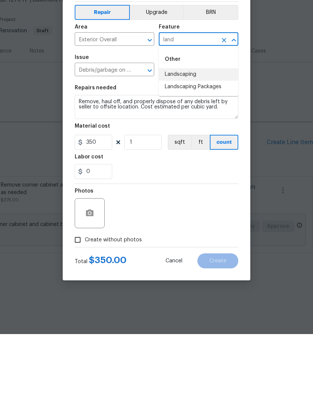
click at [198, 142] on li "Landscaping" at bounding box center [199, 148] width 80 height 12
type input "Landscaping"
click at [91, 286] on circle "button" at bounding box center [90, 287] width 2 height 2
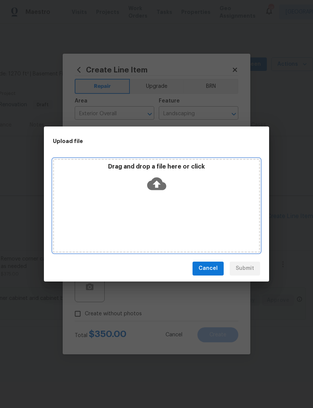
click at [161, 182] on icon at bounding box center [156, 183] width 19 height 13
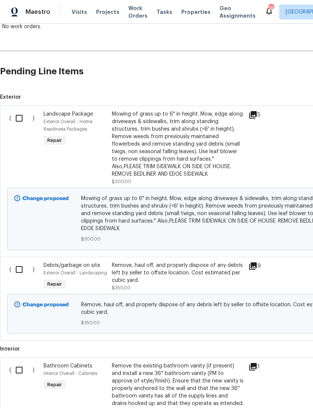
scroll to position [145, 0]
click at [24, 119] on input "checkbox" at bounding box center [21, 118] width 21 height 16
checkbox input "true"
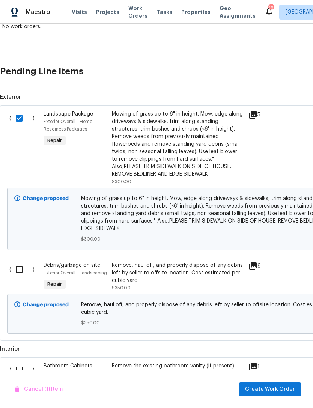
click at [18, 271] on input "checkbox" at bounding box center [21, 269] width 21 height 16
checkbox input "true"
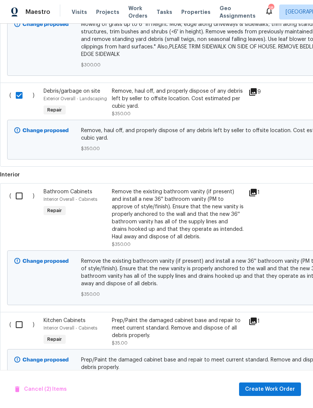
scroll to position [319, 0]
click at [22, 196] on input "checkbox" at bounding box center [21, 196] width 21 height 16
checkbox input "true"
click at [20, 320] on input "checkbox" at bounding box center [21, 325] width 21 height 16
checkbox input "true"
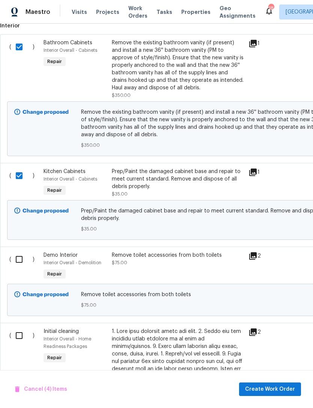
scroll to position [468, 0]
click at [24, 331] on input "checkbox" at bounding box center [21, 336] width 21 height 16
checkbox input "true"
click at [29, 261] on input "checkbox" at bounding box center [21, 259] width 21 height 16
checkbox input "true"
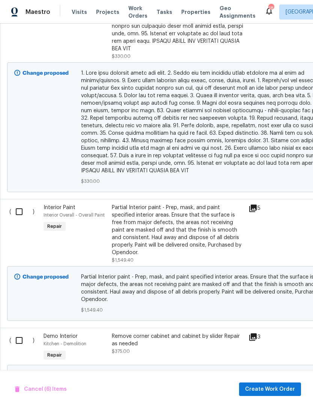
scroll to position [953, 0]
click at [18, 333] on input "checkbox" at bounding box center [21, 340] width 21 height 16
checkbox input "true"
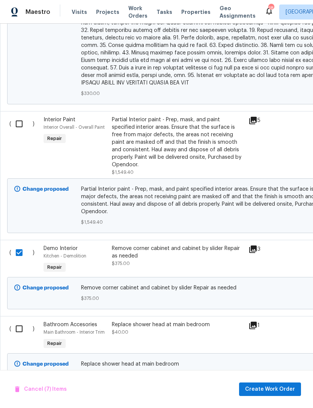
scroll to position [1040, 0]
click at [20, 321] on input "checkbox" at bounding box center [21, 329] width 21 height 16
checkbox input "true"
click at [278, 389] on span "Create Work Order" at bounding box center [270, 389] width 50 height 9
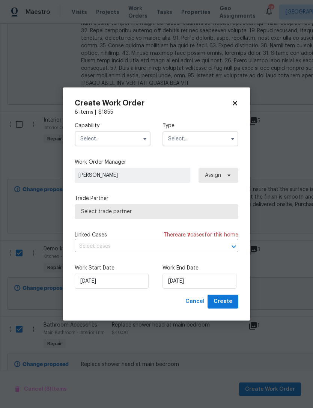
click at [122, 141] on input "text" at bounding box center [113, 138] width 76 height 15
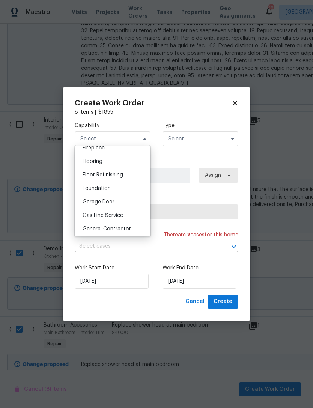
click at [130, 229] on span "General Contractor" at bounding box center [107, 228] width 48 height 5
type input "General Contractor"
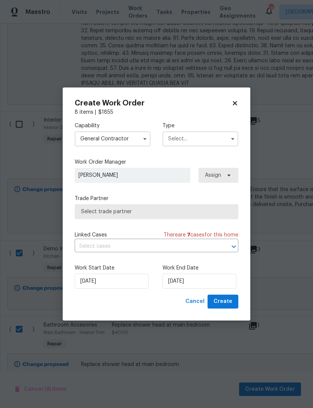
click at [206, 136] on input "text" at bounding box center [200, 138] width 76 height 15
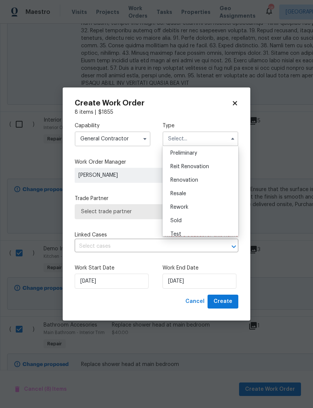
scroll to position [164, 0]
click at [208, 180] on div "Renovation" at bounding box center [200, 180] width 72 height 14
type input "Renovation"
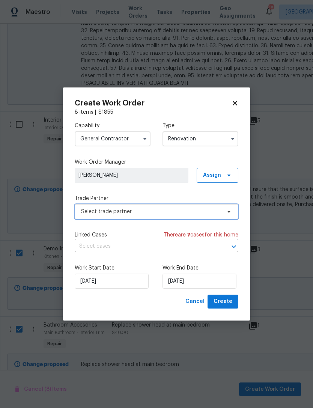
click at [163, 210] on span "Select trade partner" at bounding box center [151, 212] width 140 height 8
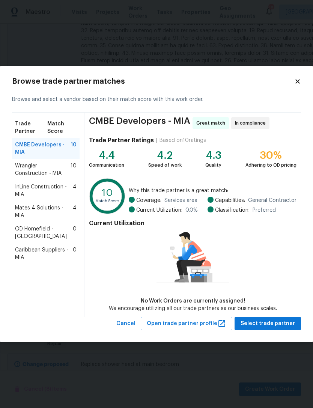
click at [64, 166] on span "Wrangler Construction - MIA" at bounding box center [43, 169] width 56 height 15
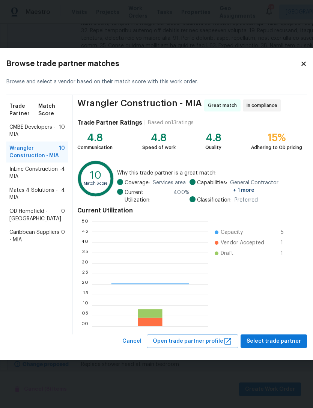
scroll to position [105, 116]
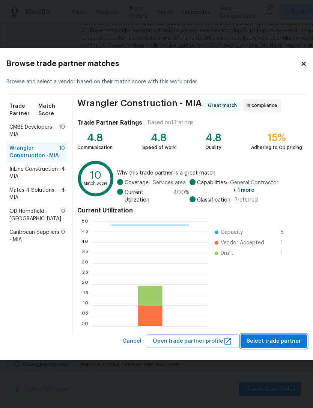
click at [281, 337] on span "Select trade partner" at bounding box center [273, 341] width 54 height 9
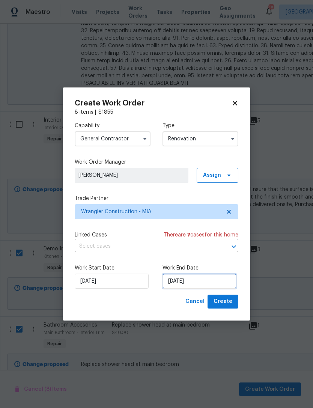
click at [211, 283] on input "[DATE]" at bounding box center [199, 281] width 74 height 15
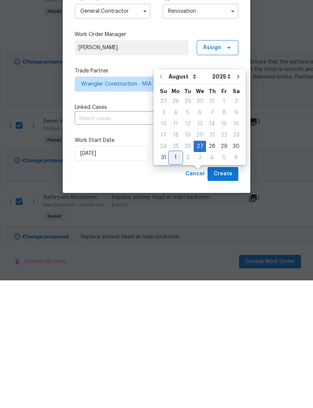
click at [174, 280] on div "1" at bounding box center [176, 285] width 12 height 11
type input "[DATE]"
select select "8"
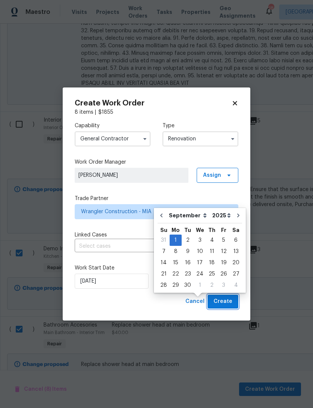
click at [234, 299] on button "Create" at bounding box center [222, 302] width 31 height 14
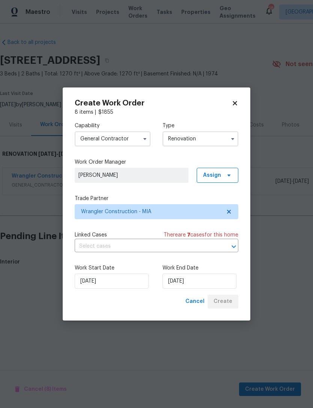
scroll to position [0, 0]
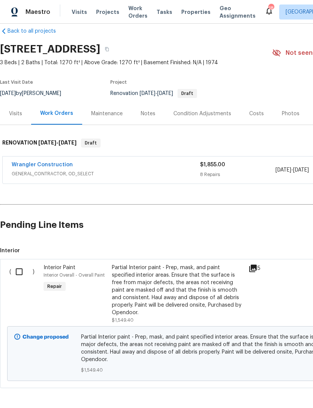
scroll to position [11, 0]
click at [23, 271] on input "checkbox" at bounding box center [21, 272] width 21 height 16
checkbox input "true"
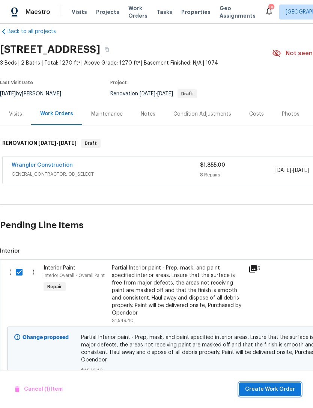
click at [275, 385] on span "Create Work Order" at bounding box center [270, 389] width 50 height 9
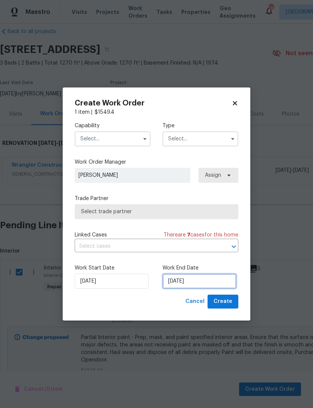
click at [206, 283] on input "[DATE]" at bounding box center [199, 281] width 74 height 15
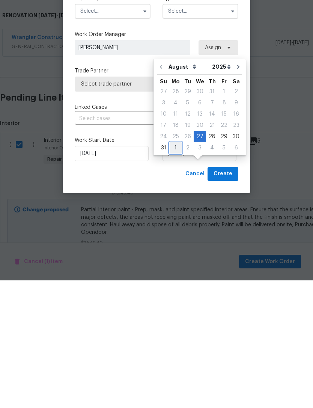
click at [174, 270] on div "1" at bounding box center [176, 275] width 12 height 11
type input "[DATE]"
select select "8"
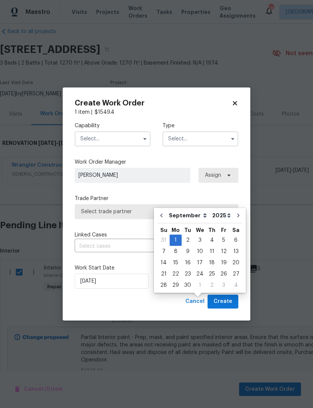
click at [140, 210] on span "Select trade partner" at bounding box center [156, 212] width 151 height 8
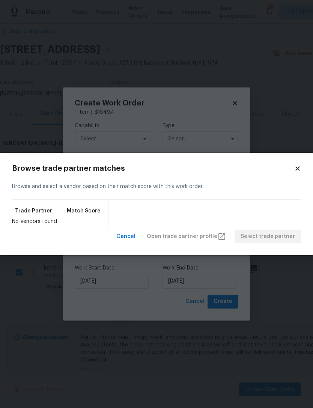
click at [303, 165] on div "Browse trade partner matches Browse and select a vendor based on their match sc…" at bounding box center [156, 204] width 313 height 103
click at [298, 167] on icon at bounding box center [297, 168] width 7 height 7
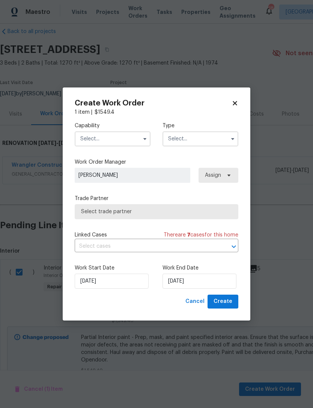
click at [128, 139] on input "text" at bounding box center [113, 138] width 76 height 15
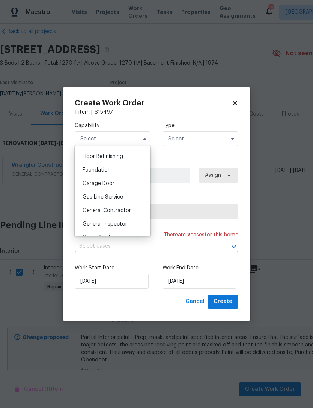
scroll to position [302, 0]
click at [126, 213] on span "General Contractor" at bounding box center [107, 211] width 48 height 5
type input "General Contractor"
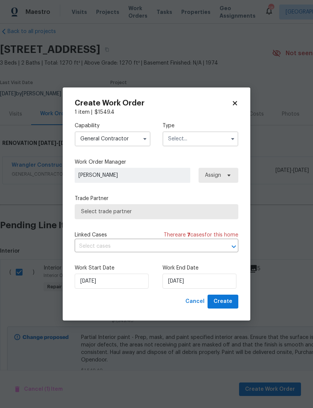
click at [207, 140] on input "text" at bounding box center [200, 138] width 76 height 15
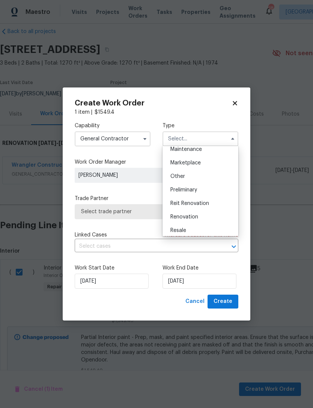
scroll to position [127, 0]
click at [203, 216] on div "Renovation" at bounding box center [200, 217] width 72 height 14
type input "Renovation"
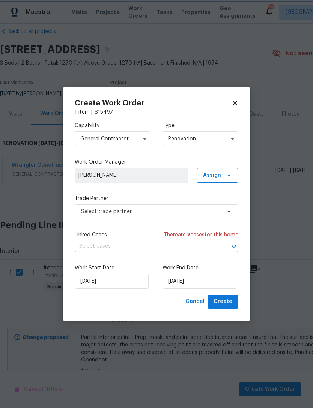
scroll to position [0, 0]
click at [212, 280] on input "[DATE]" at bounding box center [199, 281] width 74 height 15
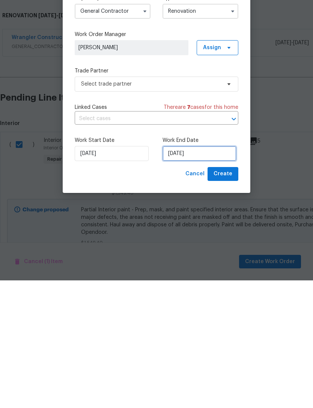
select select "8"
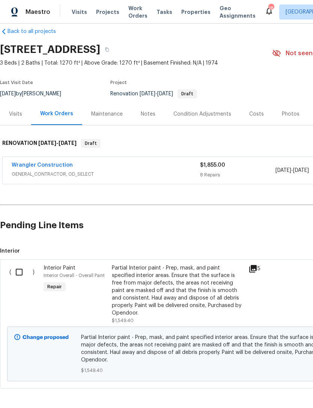
click at [26, 264] on input "checkbox" at bounding box center [21, 272] width 21 height 16
checkbox input "true"
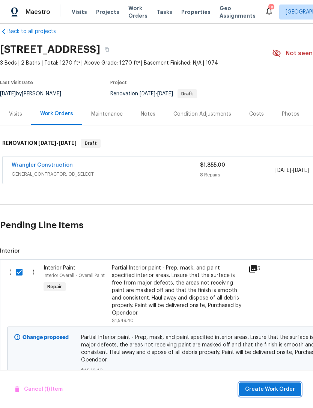
click at [283, 386] on span "Create Work Order" at bounding box center [270, 389] width 50 height 9
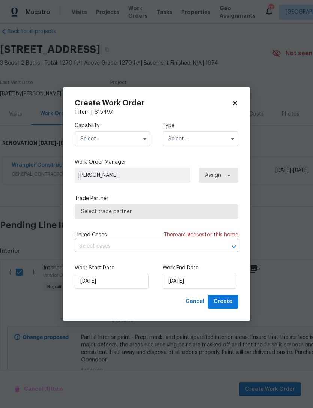
click at [138, 138] on input "text" at bounding box center [113, 138] width 76 height 15
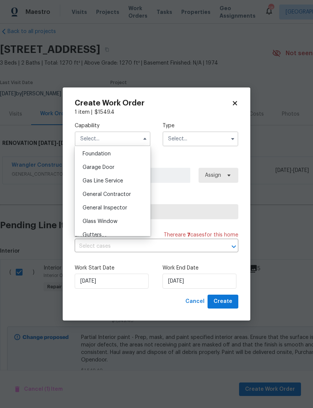
scroll to position [326, 0]
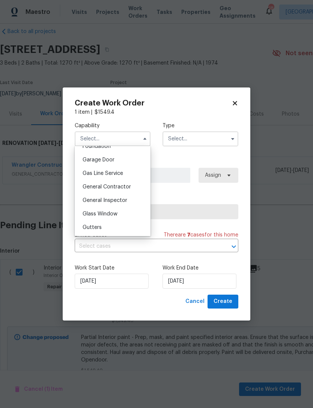
click at [132, 185] on div "General Contractor" at bounding box center [113, 187] width 72 height 14
type input "General Contractor"
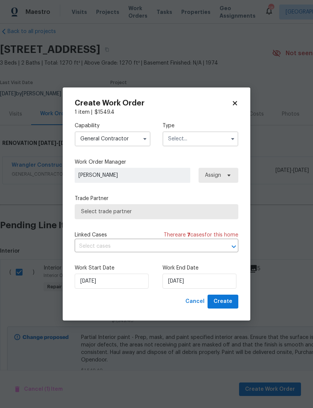
click at [206, 136] on input "text" at bounding box center [200, 138] width 76 height 15
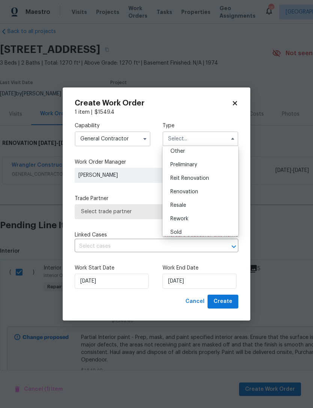
scroll to position [153, 0]
click at [202, 191] on div "Renovation" at bounding box center [200, 190] width 72 height 14
type input "Renovation"
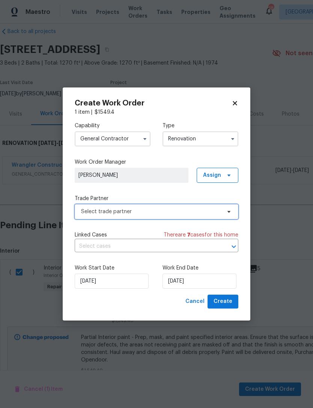
click at [135, 209] on span "Select trade partner" at bounding box center [151, 212] width 140 height 8
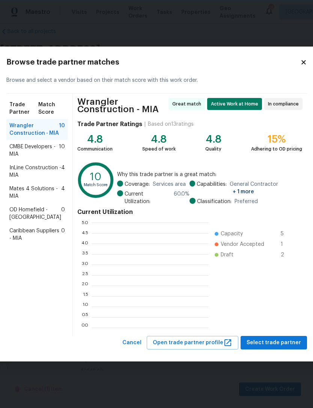
scroll to position [105, 116]
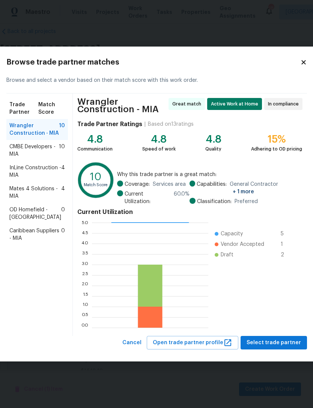
click at [45, 134] on span "Wrangler Construction - MIA" at bounding box center [34, 129] width 50 height 15
click at [284, 343] on span "Select trade partner" at bounding box center [273, 342] width 54 height 9
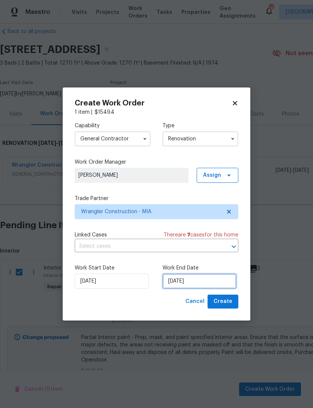
click at [214, 280] on input "[DATE]" at bounding box center [199, 281] width 74 height 15
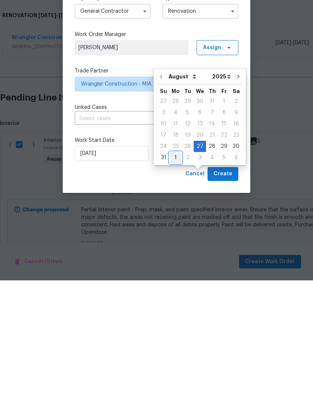
click at [174, 280] on div "1" at bounding box center [176, 285] width 12 height 11
type input "[DATE]"
select select "8"
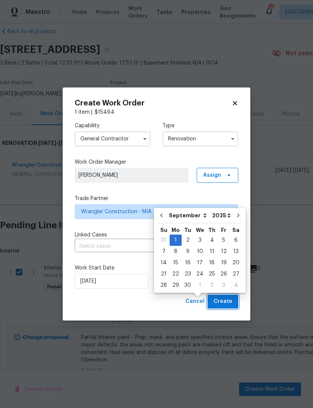
click at [231, 301] on span "Create" at bounding box center [222, 301] width 19 height 9
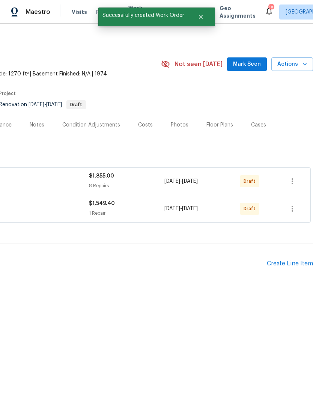
scroll to position [0, 111]
click at [297, 176] on button "button" at bounding box center [292, 181] width 18 height 18
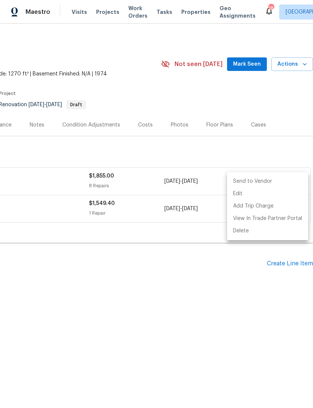
click at [273, 182] on li "Send to Vendor" at bounding box center [267, 181] width 81 height 12
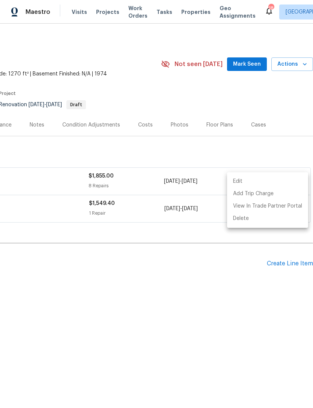
click at [213, 313] on div at bounding box center [156, 204] width 313 height 408
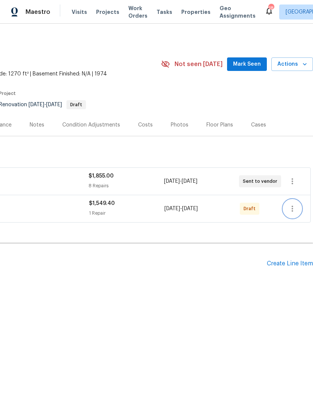
click at [295, 208] on icon "button" at bounding box center [292, 208] width 9 height 9
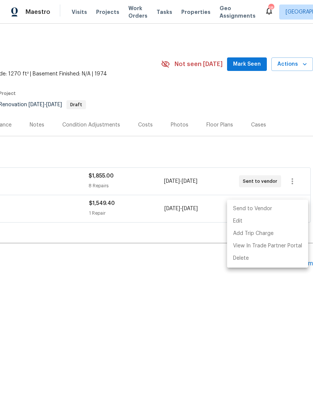
click at [271, 206] on li "Send to Vendor" at bounding box center [267, 209] width 81 height 12
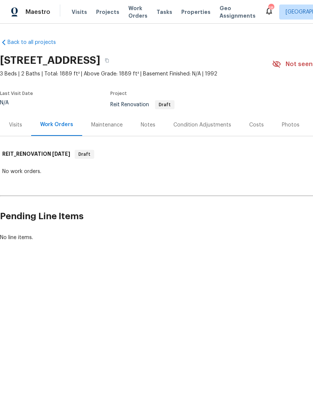
click at [108, 11] on span "Projects" at bounding box center [107, 12] width 23 height 8
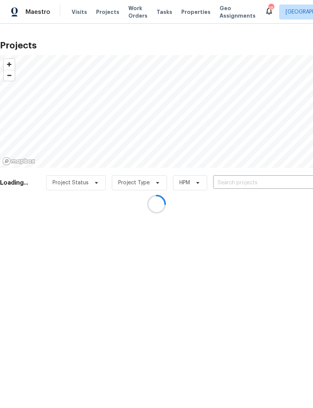
click at [242, 179] on div at bounding box center [156, 204] width 313 height 408
click at [131, 9] on div at bounding box center [156, 204] width 313 height 408
click at [136, 10] on div at bounding box center [156, 204] width 313 height 408
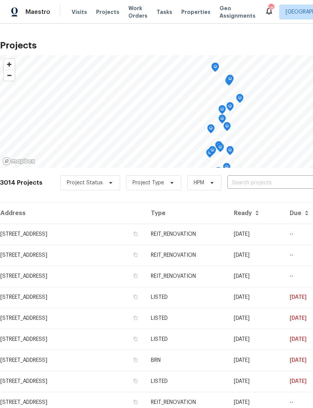
click at [135, 10] on span "Work Orders" at bounding box center [137, 12] width 19 height 15
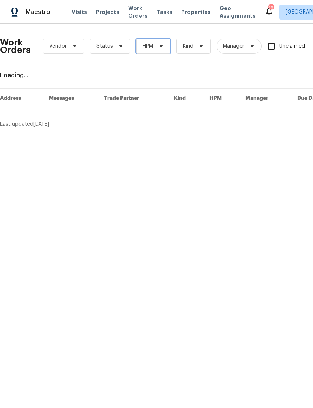
click at [159, 47] on icon at bounding box center [161, 46] width 6 height 6
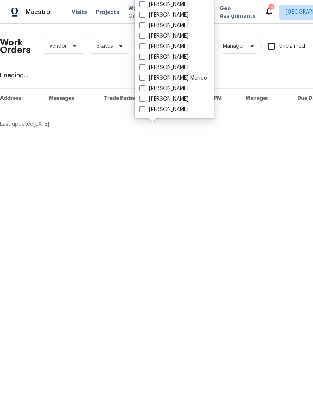
click at [146, 44] on label "[PERSON_NAME]" at bounding box center [163, 47] width 49 height 8
click at [144, 44] on input "[PERSON_NAME]" at bounding box center [141, 45] width 5 height 5
checkbox input "true"
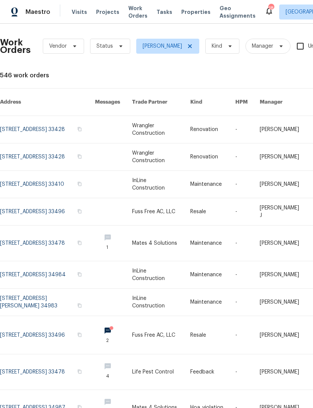
click at [50, 119] on link at bounding box center [47, 129] width 95 height 27
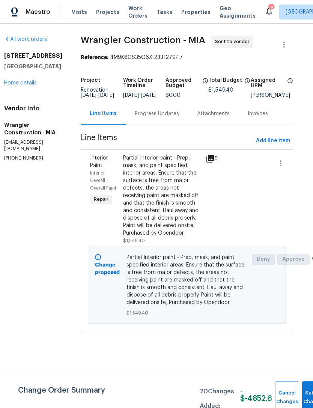
scroll to position [0, 8]
click at [304, 393] on button "Submit Changes" at bounding box center [314, 397] width 24 height 32
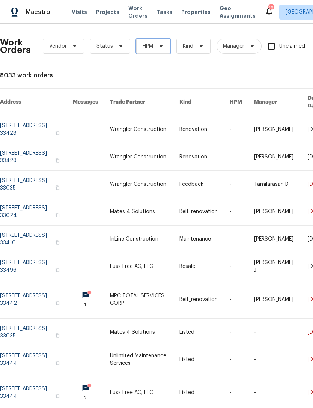
click at [162, 49] on icon at bounding box center [161, 46] width 6 height 6
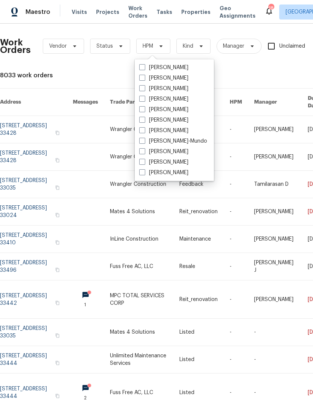
click at [143, 108] on span at bounding box center [142, 109] width 6 height 6
click at [143, 108] on input "[PERSON_NAME]" at bounding box center [141, 108] width 5 height 5
checkbox input "true"
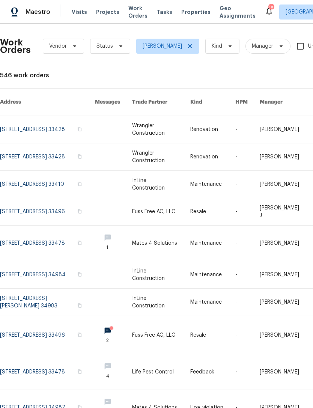
click at [174, 149] on link at bounding box center [161, 156] width 58 height 27
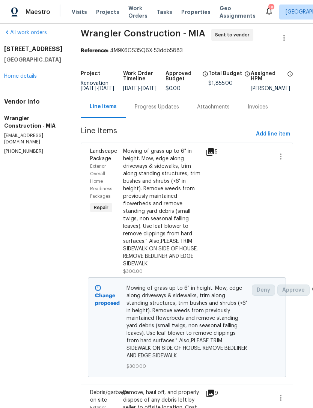
scroll to position [5, 8]
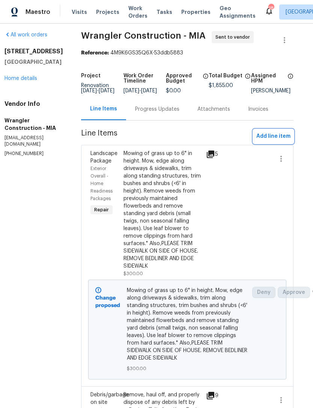
click at [276, 141] on span "Add line item" at bounding box center [273, 136] width 34 height 9
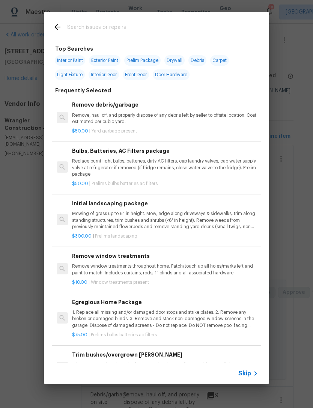
click at [107, 26] on input "text" at bounding box center [146, 28] width 159 height 11
type input "Pressure"
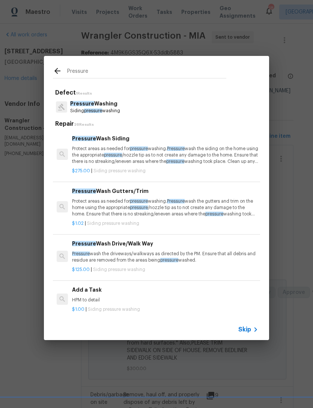
click at [113, 104] on p "Pressure Washing" at bounding box center [95, 104] width 50 height 8
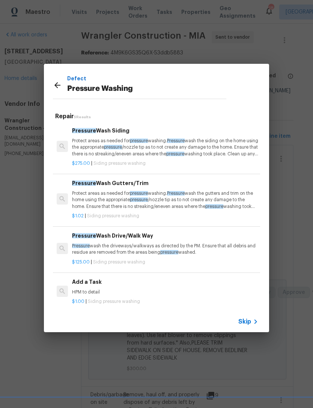
click at [137, 131] on h6 "Pressure Wash Siding" at bounding box center [165, 130] width 186 height 8
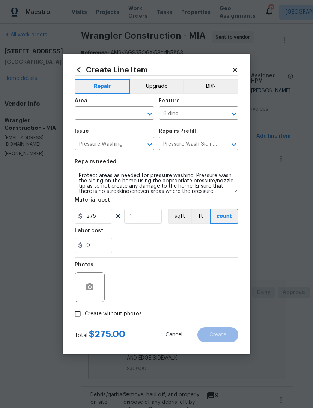
click at [78, 314] on input "Create without photos" at bounding box center [78, 314] width 14 height 14
checkbox input "true"
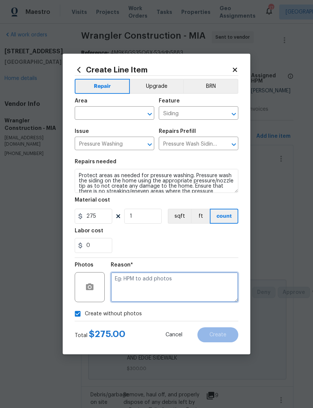
click at [169, 281] on textarea at bounding box center [175, 287] width 128 height 30
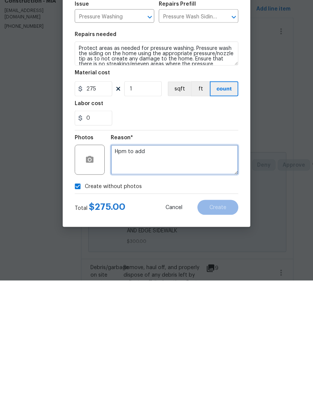
type textarea "Hpm to add"
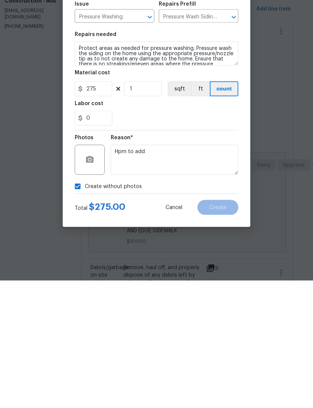
scroll to position [24, 0]
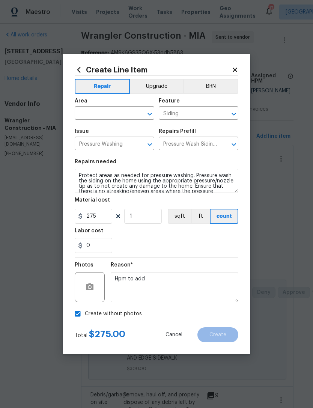
click at [122, 113] on input "text" at bounding box center [104, 114] width 59 height 12
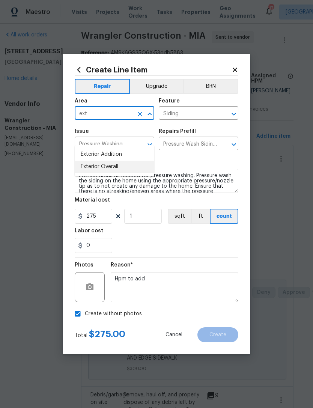
click at [121, 161] on li "Exterior Overall" at bounding box center [115, 167] width 80 height 12
type input "Exterior Overall"
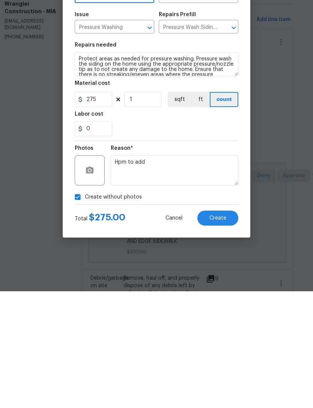
click at [228, 327] on button "Create" at bounding box center [217, 334] width 41 height 15
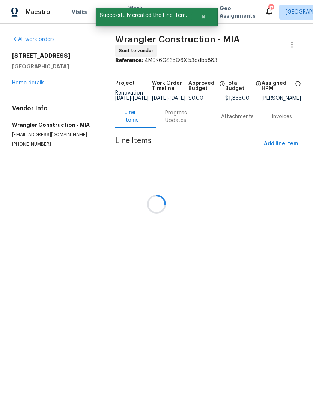
scroll to position [0, 0]
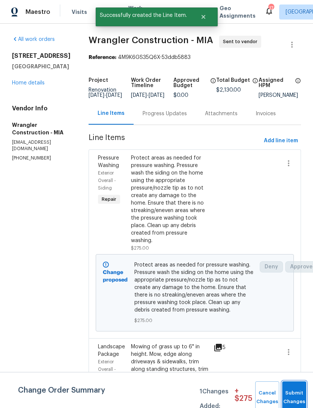
click at [300, 392] on button "Submit Changes" at bounding box center [294, 397] width 24 height 32
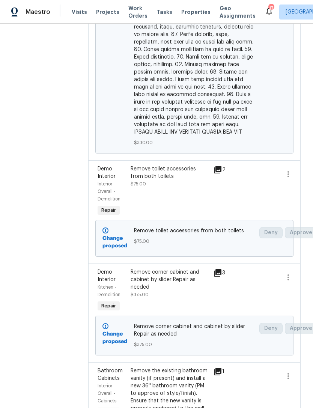
scroll to position [987, 0]
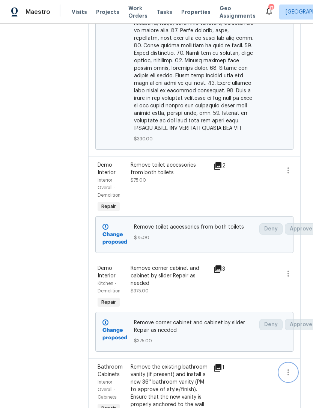
click at [292, 363] on button "button" at bounding box center [288, 372] width 18 height 18
click at [299, 254] on li "Cancel" at bounding box center [291, 256] width 29 height 12
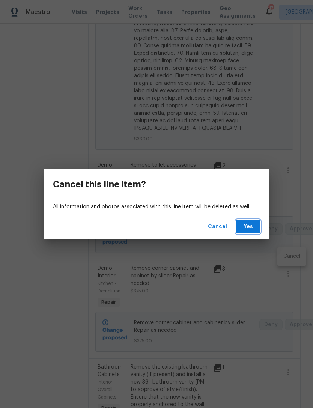
click at [257, 222] on button "Yes" at bounding box center [248, 227] width 24 height 14
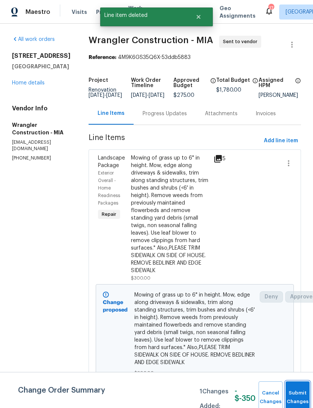
click at [301, 393] on button "Submit Changes" at bounding box center [298, 397] width 24 height 32
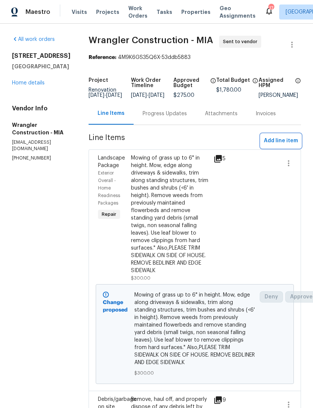
click at [285, 146] on span "Add line item" at bounding box center [281, 140] width 34 height 9
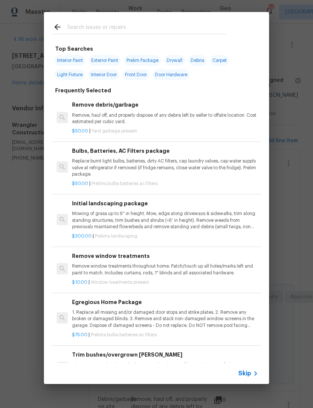
click at [254, 374] on icon at bounding box center [255, 373] width 9 height 9
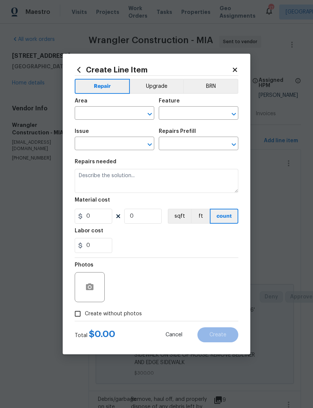
click at [109, 113] on input "text" at bounding box center [104, 114] width 59 height 12
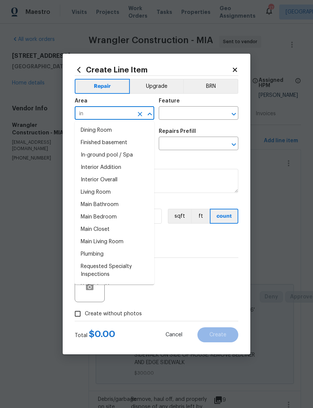
type input "i"
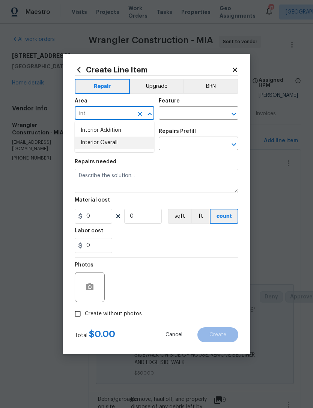
click at [123, 142] on li "Interior Overall" at bounding box center [115, 143] width 80 height 12
type input "Interior Overall"
click at [195, 108] on input "text" at bounding box center [188, 114] width 59 height 12
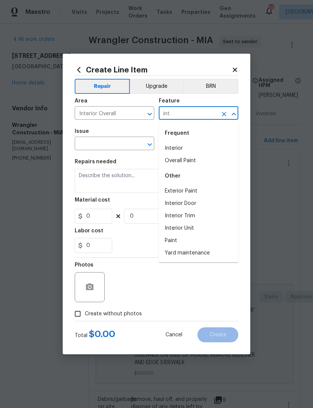
click at [185, 150] on li "Interior" at bounding box center [199, 148] width 80 height 12
type input "Interior"
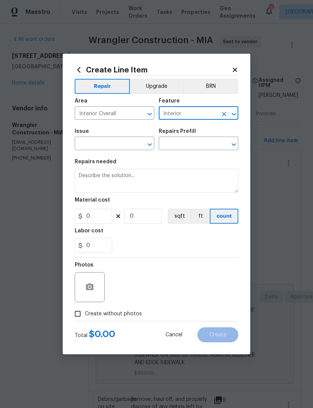
click at [114, 145] on input "text" at bounding box center [104, 144] width 59 height 12
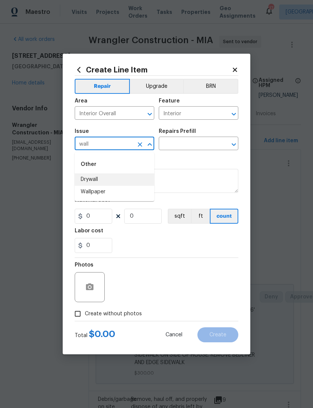
click at [99, 180] on li "Drywall" at bounding box center [115, 179] width 80 height 12
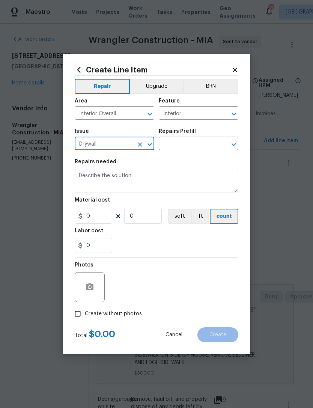
click at [117, 145] on input "Drywall" at bounding box center [104, 144] width 59 height 12
type input "D"
type input "m"
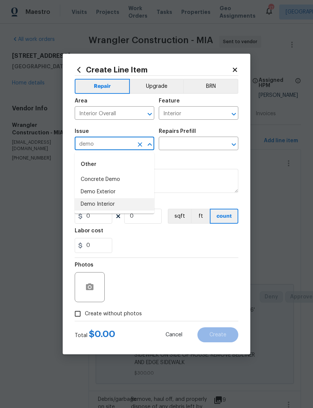
click at [113, 204] on li "Demo Interior" at bounding box center [115, 204] width 80 height 12
type input "Demo Interior"
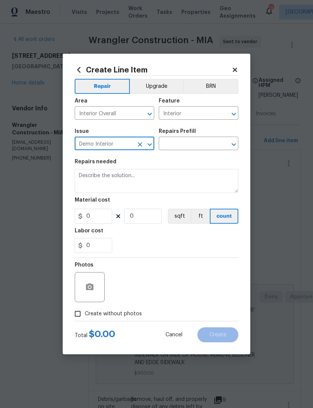
click at [198, 144] on input "text" at bounding box center [188, 144] width 59 height 12
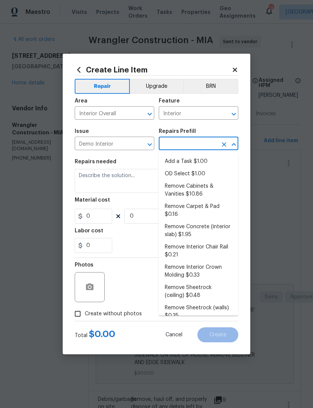
click at [203, 159] on li "Add a Task $1.00" at bounding box center [199, 161] width 80 height 12
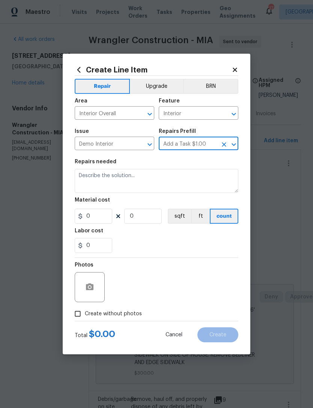
type input "Add a Task $1.00"
type input "Demolition"
type textarea "HPM to detail"
type input "1"
type input "Add a Task $1.00"
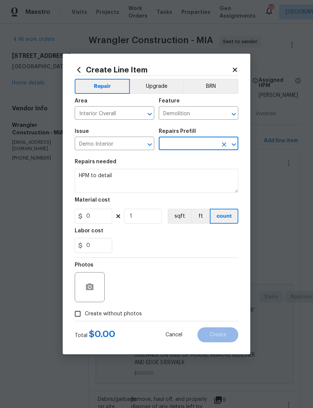
type input "1"
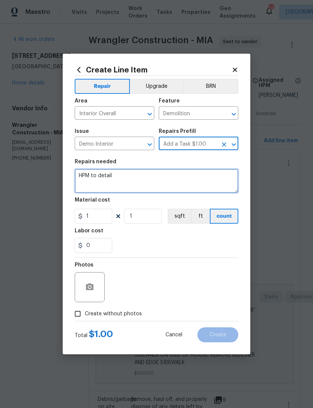
click at [148, 174] on textarea "HPM to detail" at bounding box center [157, 181] width 164 height 24
type textarea "H"
click at [82, 175] on textarea "Remove all mirrored walls" at bounding box center [157, 181] width 164 height 24
click at [77, 176] on textarea "Reno911Remove all mirrored walls" at bounding box center [157, 181] width 164 height 24
click at [98, 175] on textarea "Reno911Remove all mirrored walls" at bounding box center [157, 181] width 164 height 24
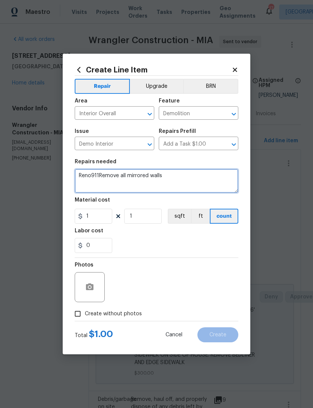
click at [94, 173] on textarea "Reno911Remove all mirrored walls" at bounding box center [157, 181] width 164 height 24
click at [95, 176] on textarea "Reno911Remove all mirrored walls" at bounding box center [157, 181] width 164 height 24
click at [101, 172] on textarea "Reno911Remove all mirrored walls" at bounding box center [157, 181] width 164 height 24
click at [98, 175] on textarea "Reno911Remove all mirrored walls" at bounding box center [157, 181] width 164 height 24
click at [77, 176] on textarea "Reno911Remove all mirrored walls" at bounding box center [157, 181] width 164 height 24
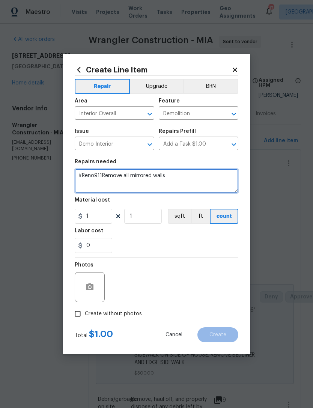
click at [105, 176] on textarea "#Reno911Remove all mirrored walls" at bounding box center [157, 181] width 164 height 24
click at [104, 174] on textarea "#Reno911Remove all mirrored walls" at bounding box center [157, 181] width 164 height 24
click at [101, 178] on textarea "#Reno911Remove all mirrored walls" at bounding box center [157, 181] width 164 height 24
click at [98, 180] on textarea "#Reno911Remove all mirrored walls" at bounding box center [157, 181] width 164 height 24
click at [105, 174] on textarea "#Reno911Remove all mirrored walls" at bounding box center [157, 181] width 164 height 24
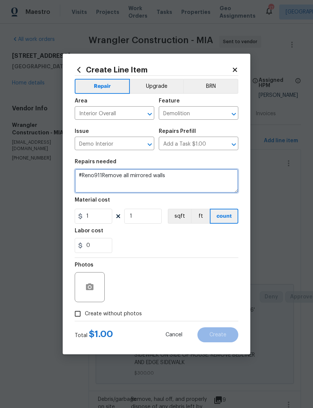
click at [103, 179] on textarea "#Reno911Remove all mirrored walls" at bounding box center [157, 181] width 164 height 24
click at [102, 177] on textarea "#Reno911Remove all mirrored walls" at bounding box center [157, 181] width 164 height 24
click at [188, 173] on textarea "#Reno911. Remove all mirrored walls" at bounding box center [157, 181] width 164 height 24
click at [188, 180] on textarea "#Reno911. Remove all mirrored walls" at bounding box center [157, 181] width 164 height 24
type textarea "#Reno911. Remove all mirrored walls"
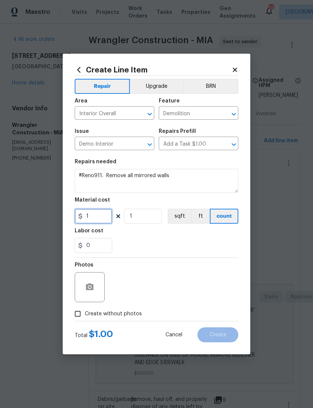
click at [102, 218] on input "1" at bounding box center [94, 216] width 38 height 15
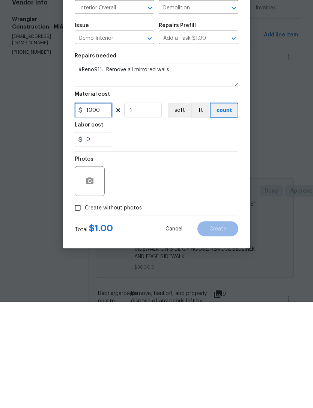
type input "1000"
click at [92, 283] on icon "button" at bounding box center [90, 286] width 8 height 7
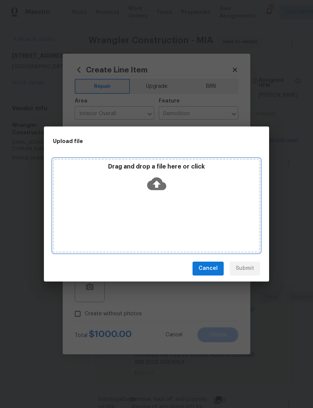
click at [161, 183] on icon at bounding box center [156, 183] width 19 height 13
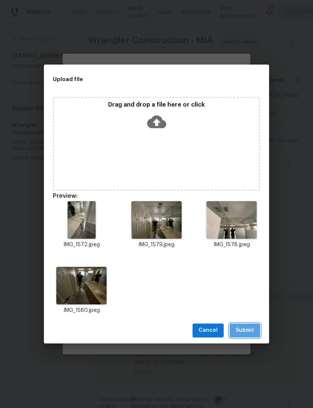
click at [251, 329] on span "Submit" at bounding box center [245, 330] width 18 height 9
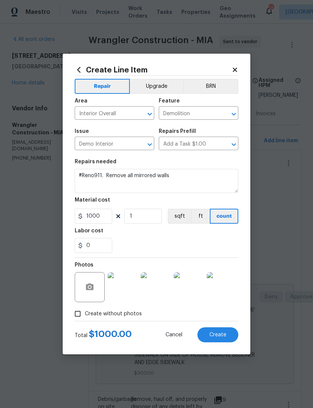
click at [225, 338] on button "Create" at bounding box center [217, 334] width 41 height 15
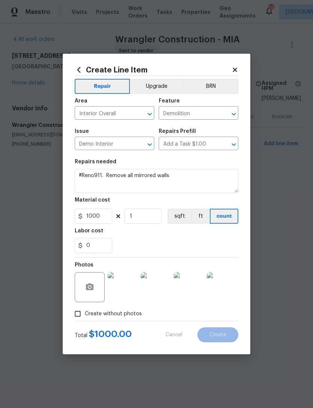
scroll to position [0, 0]
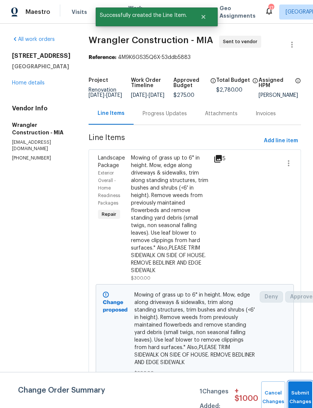
click at [299, 397] on span "Submit Changes" at bounding box center [300, 397] width 17 height 17
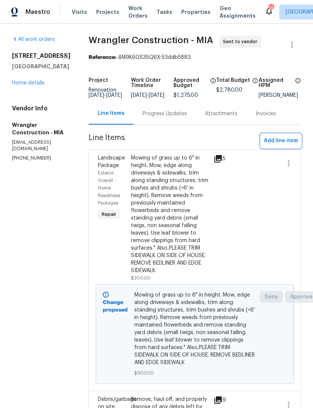
click at [285, 143] on span "Add line item" at bounding box center [281, 140] width 34 height 9
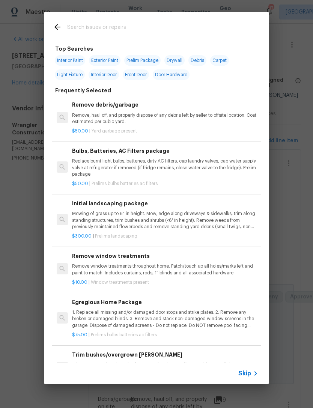
click at [255, 370] on icon at bounding box center [255, 373] width 9 height 9
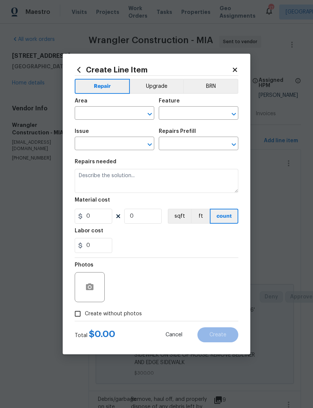
click at [107, 108] on input "text" at bounding box center [104, 114] width 59 height 12
click at [93, 135] on li "Kitchen" at bounding box center [115, 130] width 80 height 12
type input "Kitchen"
click at [192, 116] on input "text" at bounding box center [188, 114] width 59 height 12
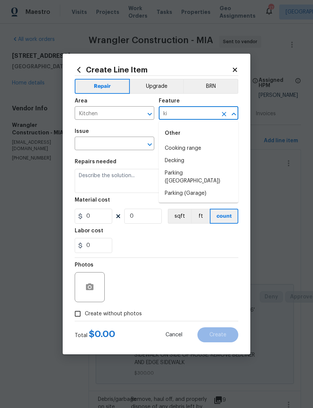
type input "k"
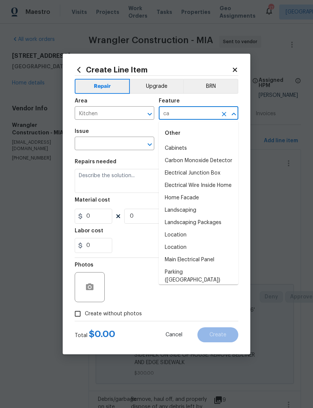
type input "c"
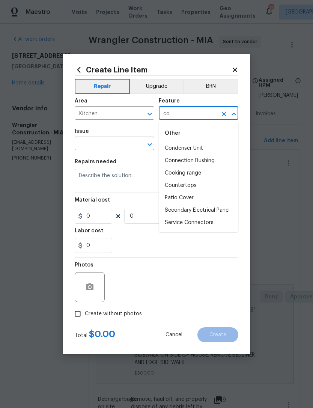
click at [196, 187] on li "Countertops" at bounding box center [199, 185] width 80 height 12
type input "Countertops"
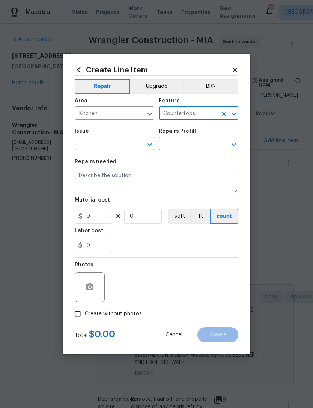
click at [112, 140] on input "text" at bounding box center [104, 144] width 59 height 12
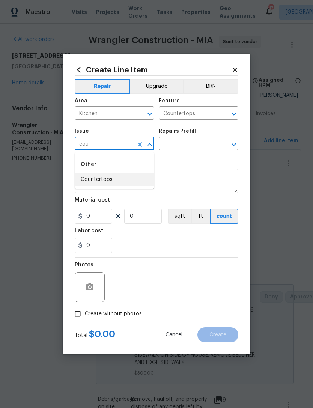
click at [111, 182] on li "Countertops" at bounding box center [115, 179] width 80 height 12
type input "Countertops"
click at [194, 145] on input "text" at bounding box center [188, 144] width 59 height 12
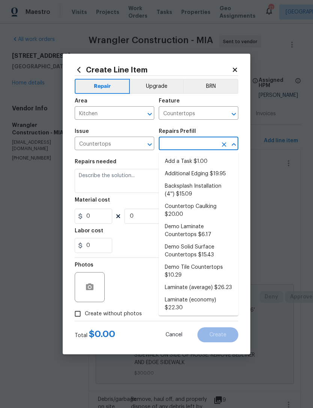
click at [206, 159] on li "Add a Task $1.00" at bounding box center [199, 161] width 80 height 12
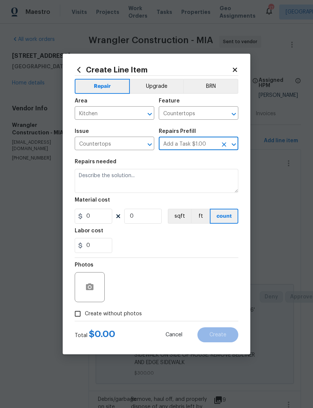
type input "Add a Task $1.00"
type textarea "HPM to detail"
type input "1"
type input "Add a Task $1.00"
type input "1"
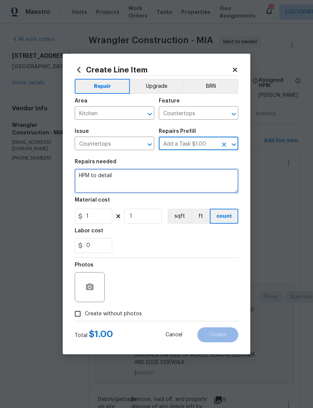
click at [141, 179] on textarea "HPM to detail" at bounding box center [157, 181] width 164 height 24
type textarea "H"
type textarea "R"
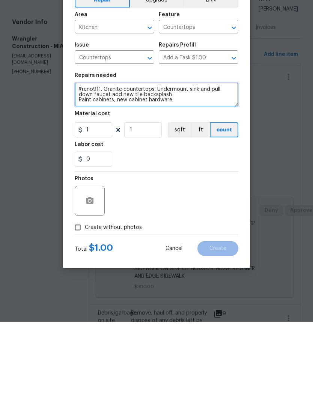
type textarea "#reno911. Granite countertops. Undermount sink and pull down faucet add new til…"
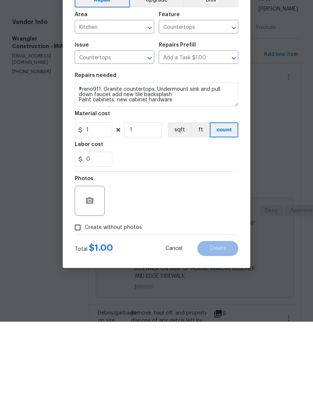
click at [78, 307] on input "Create without photos" at bounding box center [78, 314] width 14 height 14
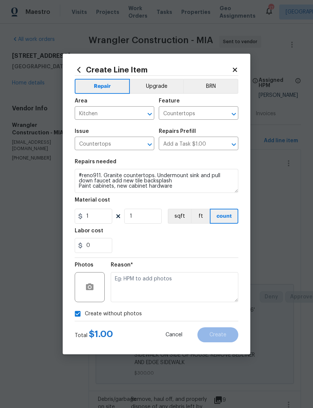
click at [80, 308] on input "Create without photos" at bounding box center [78, 314] width 14 height 14
checkbox input "false"
click at [96, 284] on button "button" at bounding box center [90, 287] width 18 height 18
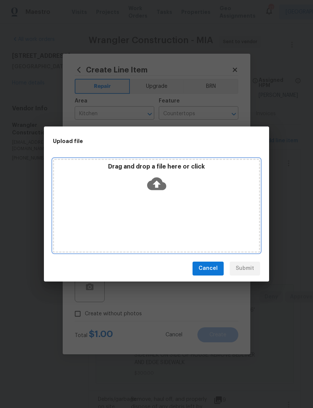
click at [155, 185] on icon at bounding box center [156, 183] width 19 height 13
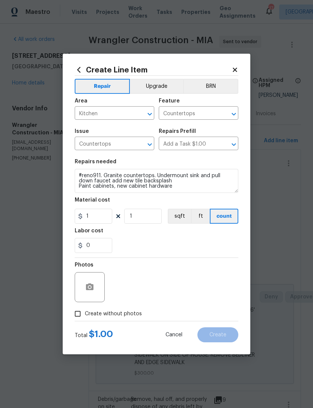
scroll to position [24, 0]
click at [226, 330] on button "Create" at bounding box center [217, 334] width 41 height 15
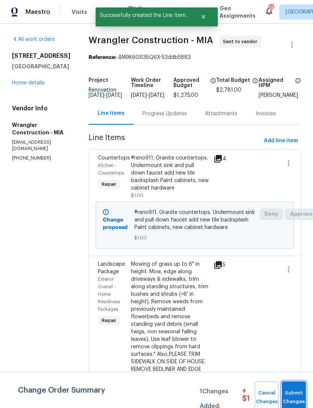
click at [296, 395] on span "Submit Changes" at bounding box center [294, 397] width 17 height 17
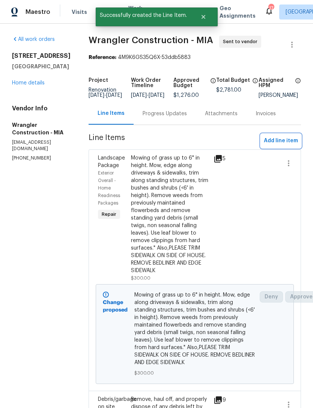
click at [270, 142] on span "Add line item" at bounding box center [281, 140] width 34 height 9
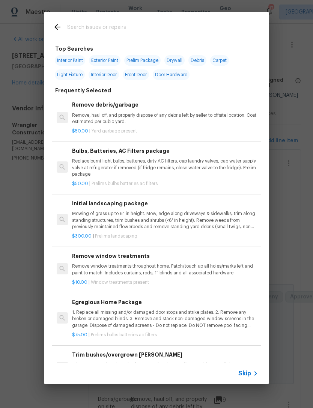
click at [248, 374] on span "Skip" at bounding box center [244, 374] width 13 height 8
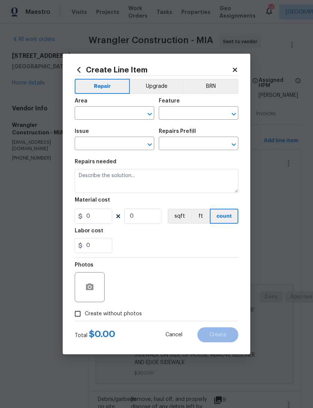
click at [121, 109] on input "text" at bounding box center [104, 114] width 59 height 12
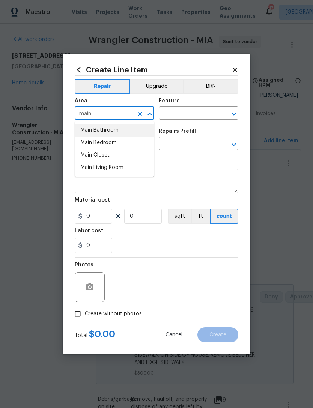
click at [117, 131] on li "Main Bathroom" at bounding box center [115, 130] width 80 height 12
type input "Main Bathroom"
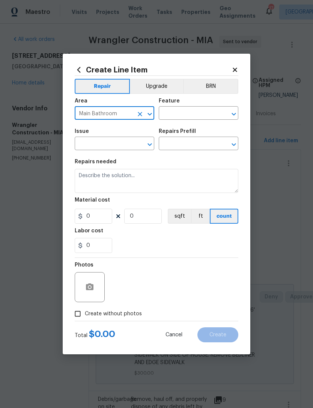
click at [193, 106] on div "Feature" at bounding box center [199, 103] width 80 height 10
click at [199, 117] on input "text" at bounding box center [188, 114] width 59 height 12
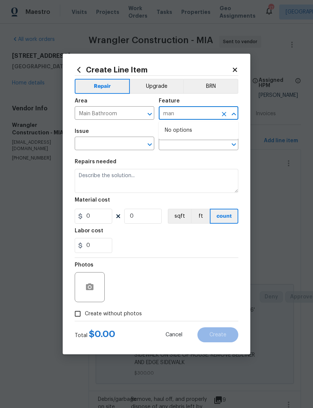
type input "man"
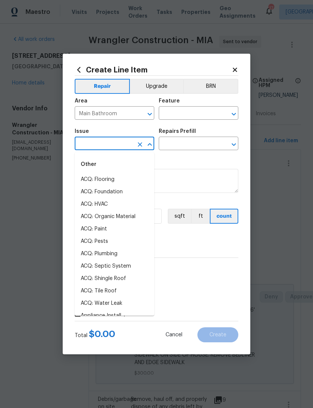
click at [188, 104] on div "Feature" at bounding box center [199, 103] width 80 height 10
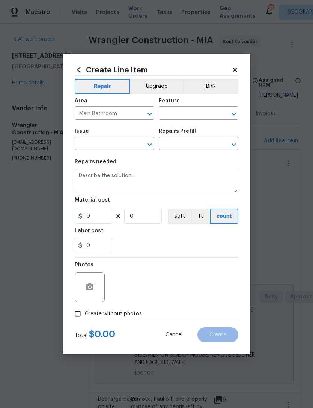
click at [190, 114] on input "text" at bounding box center [188, 114] width 59 height 12
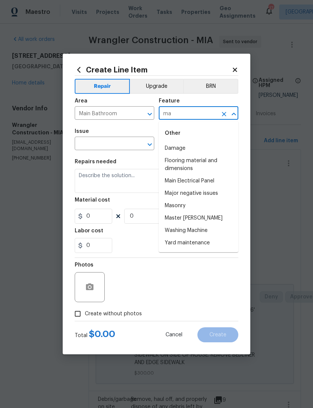
type input "m"
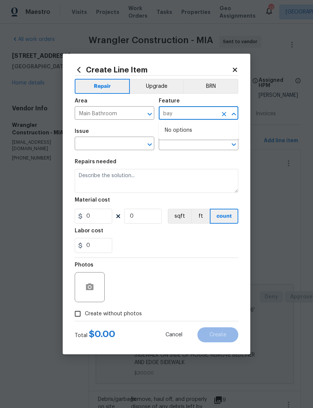
type input "bay"
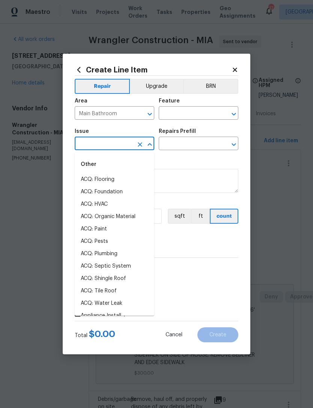
click at [188, 119] on input "text" at bounding box center [188, 114] width 59 height 12
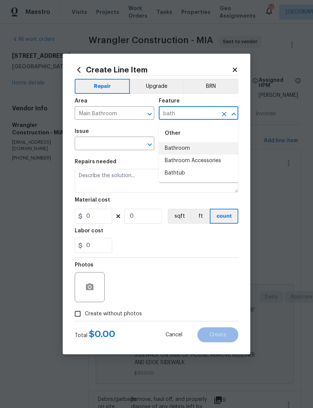
click at [189, 147] on li "Bathroom" at bounding box center [199, 148] width 80 height 12
type input "Bathroom"
click at [112, 143] on input "text" at bounding box center [104, 144] width 59 height 12
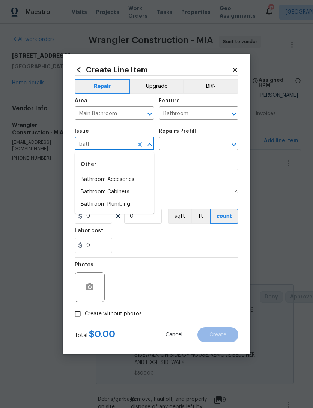
click at [127, 195] on li "Bathroom Cabinets" at bounding box center [115, 192] width 80 height 12
type input "Bathroom Cabinets"
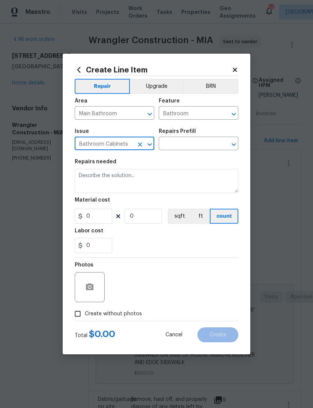
click at [198, 139] on input "text" at bounding box center [188, 144] width 59 height 12
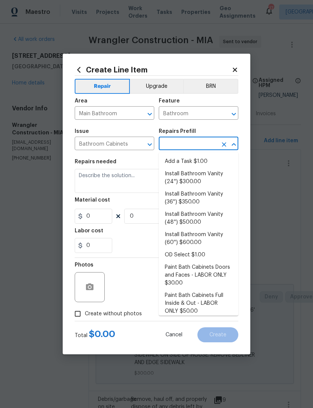
click at [196, 162] on li "Add a Task $1.00" at bounding box center [199, 161] width 80 height 12
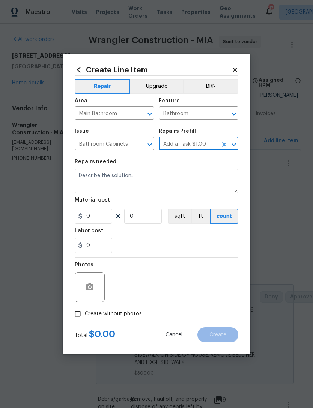
type input "Add a Task $1.00"
type input "Cabinets"
type textarea "HPM to detail"
type input "1"
type input "Add a Task $1.00"
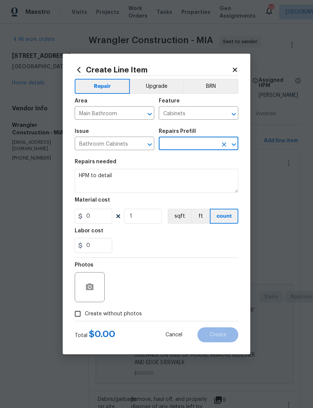
type input "1"
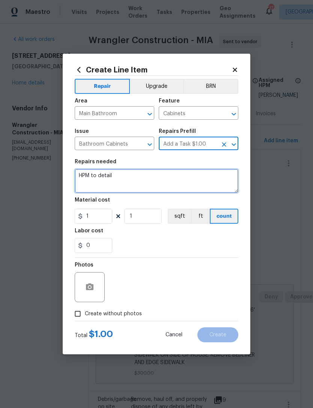
click at [143, 180] on textarea "HPM to detail" at bounding box center [157, 181] width 164 height 24
type textarea "H"
type textarea "R"
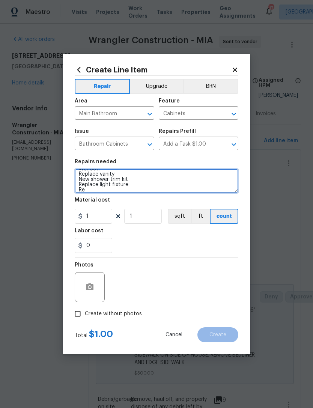
scroll to position [7, 0]
type textarea "#reno911 Replace vanity New shower trim kit Replace light fixture Replace mirror"
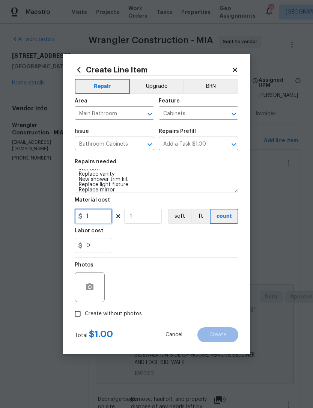
click at [106, 212] on input "1" at bounding box center [94, 216] width 38 height 15
click at [106, 217] on input "1" at bounding box center [94, 216] width 38 height 15
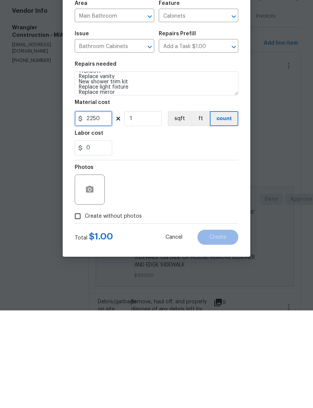
type input "2250"
click at [81, 307] on input "Create without photos" at bounding box center [78, 314] width 14 height 14
checkbox input "true"
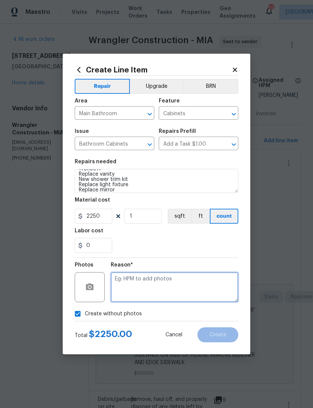
click at [151, 278] on textarea at bounding box center [175, 287] width 128 height 30
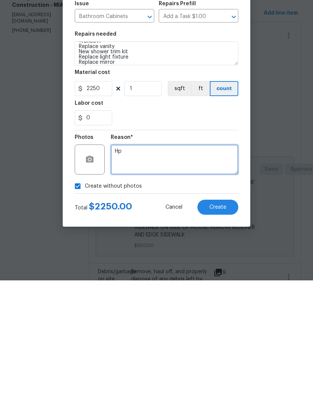
type textarea "H"
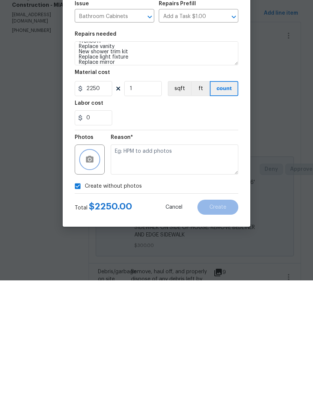
click at [98, 278] on button "button" at bounding box center [90, 287] width 18 height 18
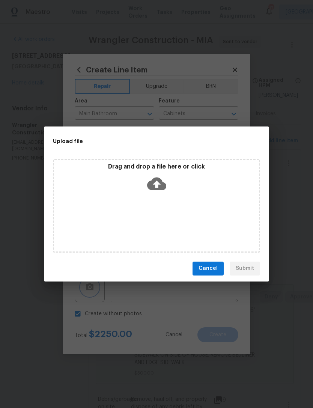
click at [84, 313] on div "Upload file Drag and drop a file here or click Cancel Submit" at bounding box center [156, 204] width 313 height 408
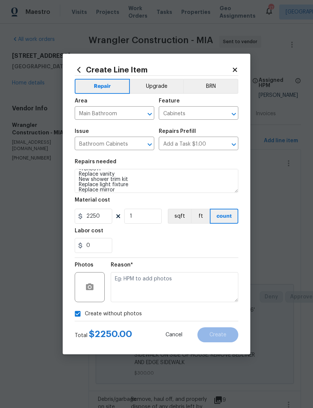
click at [79, 319] on input "Create without photos" at bounding box center [78, 314] width 14 height 14
checkbox input "false"
click at [96, 286] on button "button" at bounding box center [90, 287] width 18 height 18
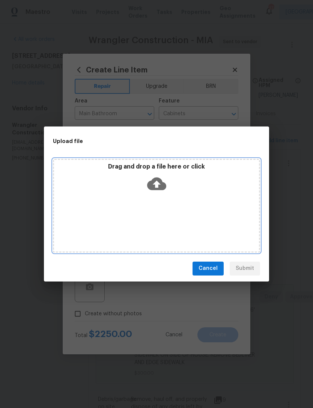
click at [164, 181] on icon at bounding box center [156, 183] width 19 height 19
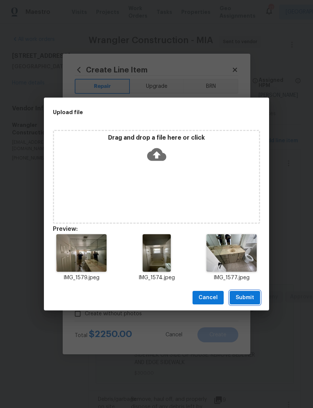
click at [252, 298] on span "Submit" at bounding box center [245, 297] width 18 height 9
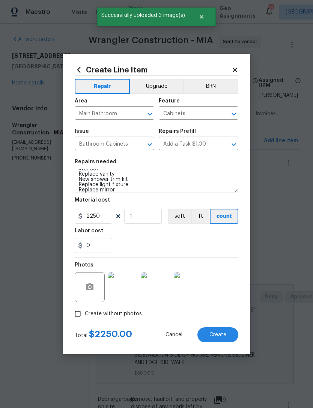
click at [226, 331] on button "Create" at bounding box center [217, 334] width 41 height 15
type input "0"
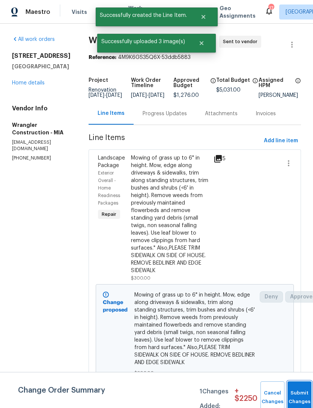
click at [296, 396] on span "Submit Changes" at bounding box center [299, 397] width 17 height 17
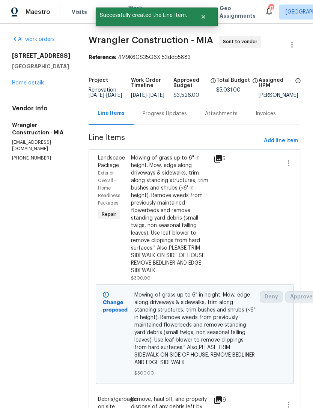
click at [276, 142] on span "Add line item" at bounding box center [281, 140] width 34 height 9
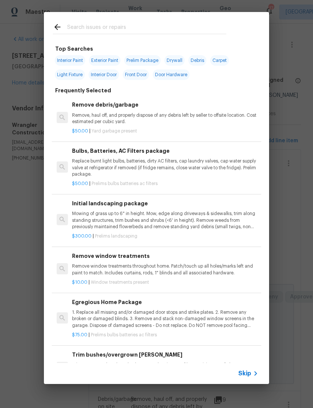
click at [97, 21] on div at bounding box center [139, 27] width 191 height 30
click at [101, 32] on input "text" at bounding box center [146, 28] width 159 height 11
click at [256, 219] on p "Mowing of grass up to 6" in height. Mow, edge along driveways & sidewalks, trim…" at bounding box center [165, 219] width 186 height 19
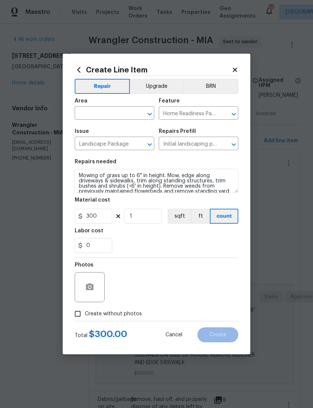
click at [249, 304] on div "Create Line Item Repair Upgrade BRN Area ​ Feature Home Readiness Packages ​ Is…" at bounding box center [157, 204] width 188 height 301
click at [234, 71] on icon at bounding box center [234, 69] width 7 height 7
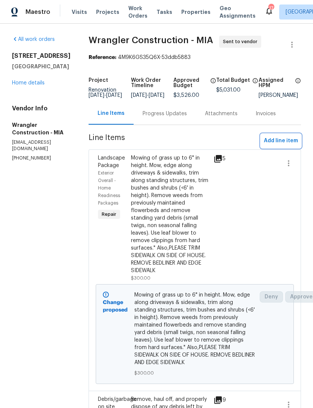
click at [282, 146] on span "Add line item" at bounding box center [281, 140] width 34 height 9
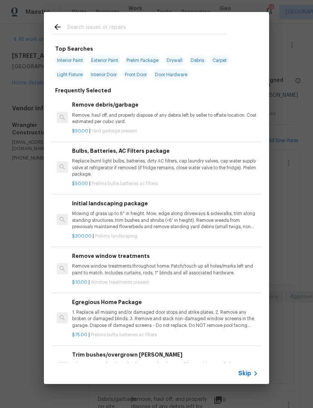
click at [249, 371] on span "Skip" at bounding box center [244, 374] width 13 height 8
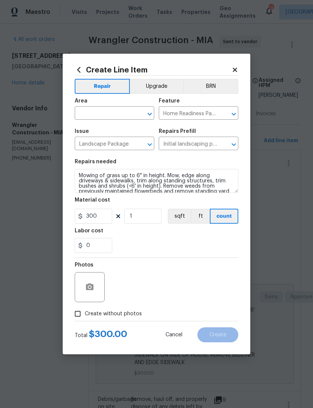
click at [111, 107] on div "Area" at bounding box center [115, 103] width 80 height 10
click at [119, 113] on input "text" at bounding box center [104, 114] width 59 height 12
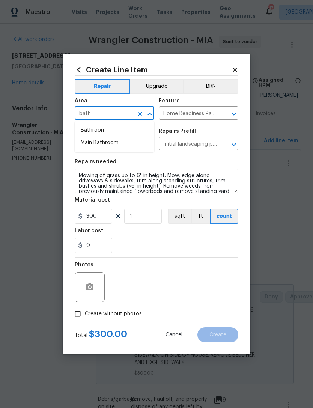
click at [117, 144] on li "Main Bathroom" at bounding box center [115, 143] width 80 height 12
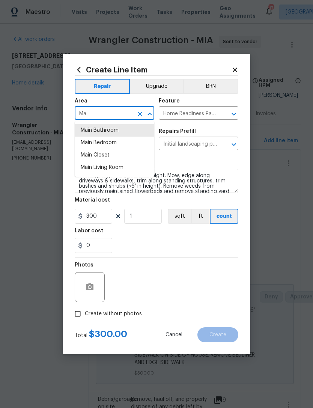
type input "M"
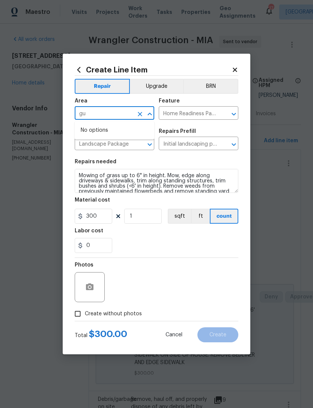
type input "g"
click at [101, 129] on li "Bathroom" at bounding box center [115, 130] width 80 height 12
type input "Bathroom"
click at [211, 108] on input "Home Readiness Packages" at bounding box center [188, 114] width 59 height 12
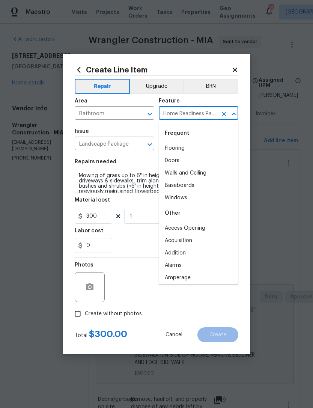
click at [228, 109] on div at bounding box center [229, 114] width 20 height 11
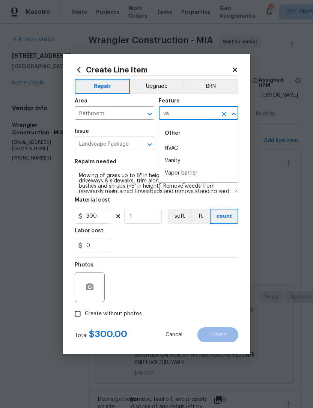
type input "v"
click at [189, 146] on li "Bathroom" at bounding box center [199, 148] width 80 height 12
type input "Bathroom"
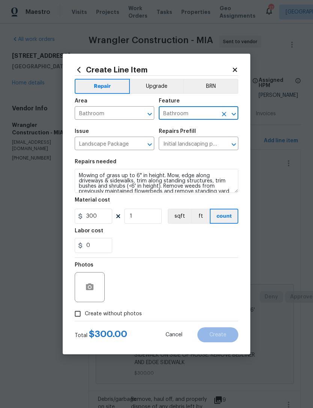
click at [122, 136] on div "Issue" at bounding box center [115, 134] width 80 height 10
click at [137, 147] on icon "Clear" at bounding box center [140, 145] width 8 height 8
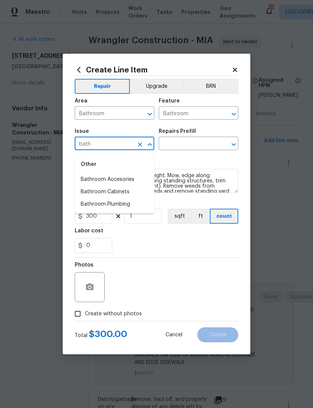
click at [130, 190] on li "Bathroom Cabinets" at bounding box center [115, 192] width 80 height 12
type input "Bathroom Cabinets"
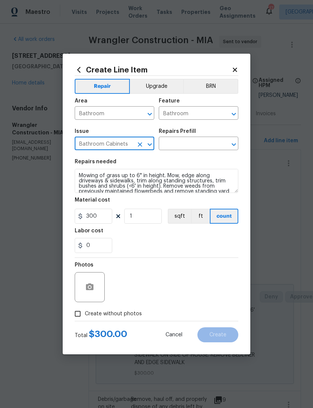
click at [204, 146] on input "text" at bounding box center [188, 144] width 59 height 12
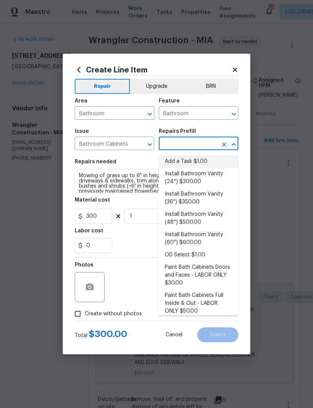
click at [197, 161] on li "Add a Task $1.00" at bounding box center [199, 161] width 80 height 12
type input "Add a Task $1.00"
type input "Cabinets"
type textarea "HPM to detail"
type input "Add a Task $1.00"
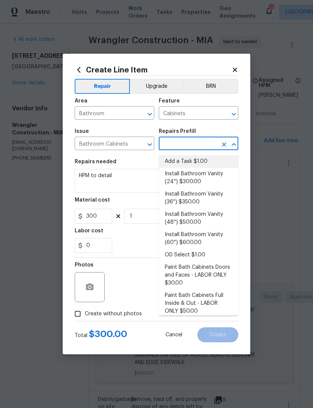
type input "1"
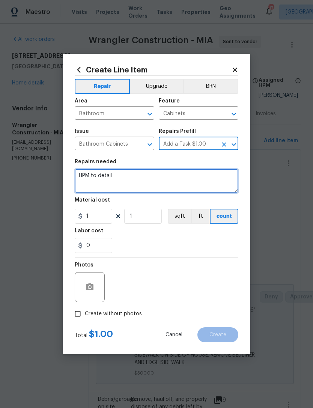
click at [157, 185] on textarea "HPM to detail" at bounding box center [157, 181] width 164 height 24
type textarea "H"
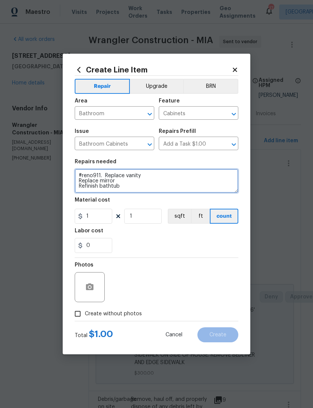
type textarea "#reno911. Replace vanity Replace mirror Refinish bathtub"
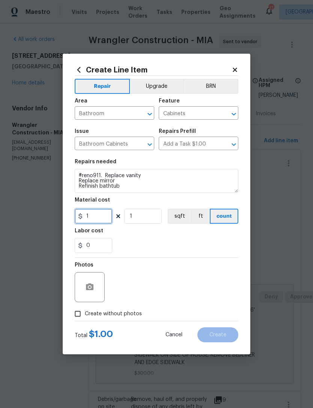
click at [103, 216] on input "1" at bounding box center [94, 216] width 38 height 15
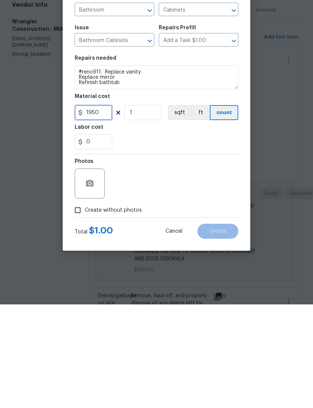
type input "1950"
click at [81, 307] on input "Create without photos" at bounding box center [78, 314] width 14 height 14
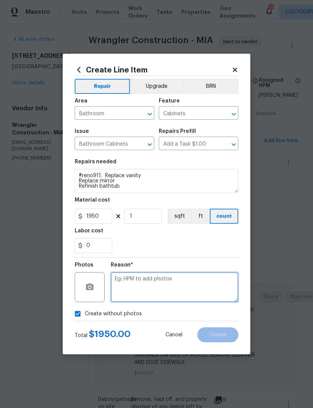
click at [153, 279] on textarea at bounding box center [175, 287] width 128 height 30
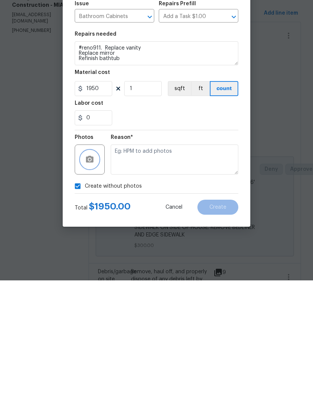
click at [88, 283] on icon "button" at bounding box center [90, 286] width 8 height 7
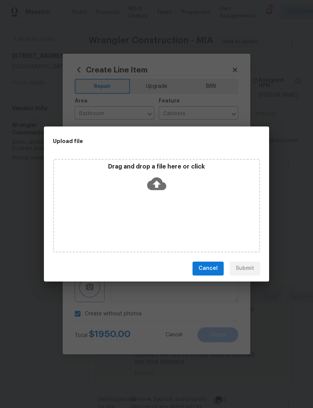
click at [79, 319] on div "Upload file Drag and drop a file here or click Cancel Submit" at bounding box center [156, 204] width 313 height 408
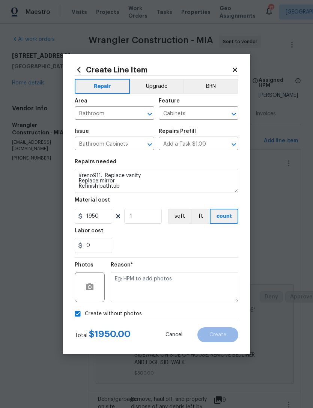
click at [77, 315] on input "Create without photos" at bounding box center [78, 314] width 14 height 14
checkbox input "false"
click at [87, 283] on button "button" at bounding box center [90, 287] width 18 height 18
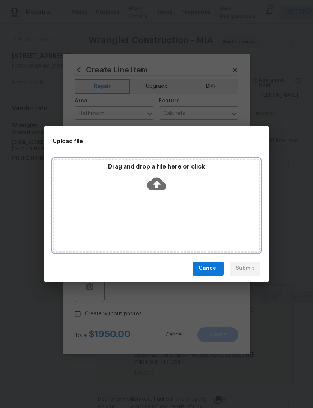
click at [160, 182] on icon at bounding box center [156, 183] width 19 height 13
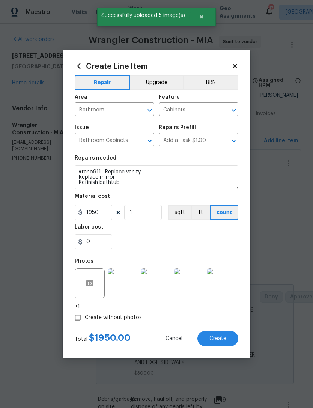
scroll to position [24, 0]
click at [218, 340] on span "Create" at bounding box center [217, 339] width 17 height 6
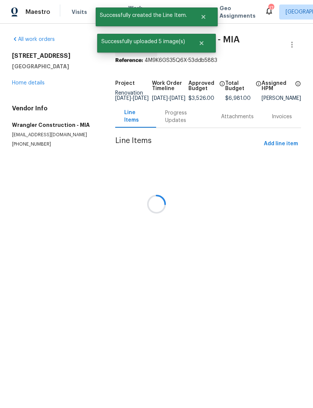
scroll to position [0, 0]
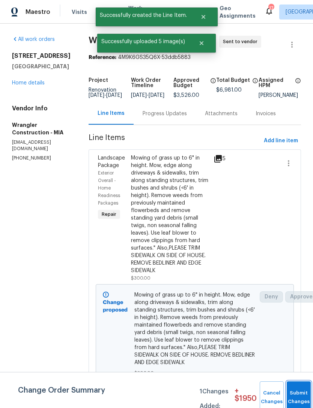
click at [297, 388] on button "Submit Changes" at bounding box center [299, 397] width 24 height 32
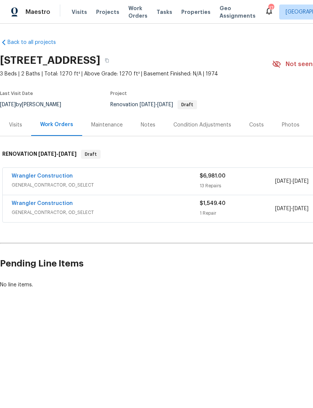
click at [59, 205] on link "Wrangler Construction" at bounding box center [42, 203] width 61 height 5
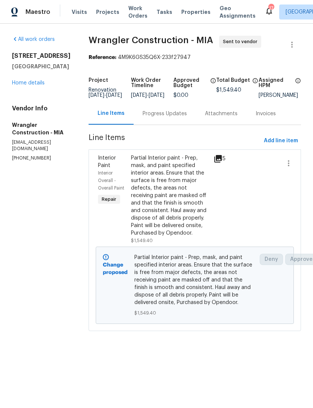
click at [171, 202] on div "Partial Interior paint - Prep, mask, and paint specified interior areas. Ensure…" at bounding box center [170, 195] width 78 height 83
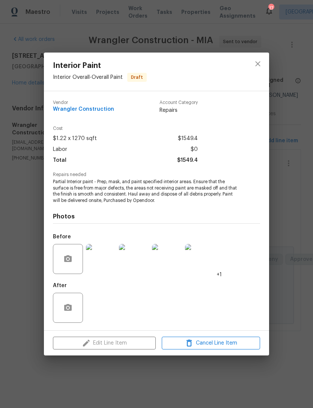
click at [124, 343] on div "Edit Line Item Cancel Line Item" at bounding box center [156, 343] width 225 height 25
click at [134, 345] on div "Edit Line Item Cancel Line Item" at bounding box center [156, 343] width 225 height 25
click at [236, 309] on div "After" at bounding box center [156, 302] width 207 height 49
click at [264, 57] on button "close" at bounding box center [258, 64] width 18 height 18
